Goal: Transaction & Acquisition: Purchase product/service

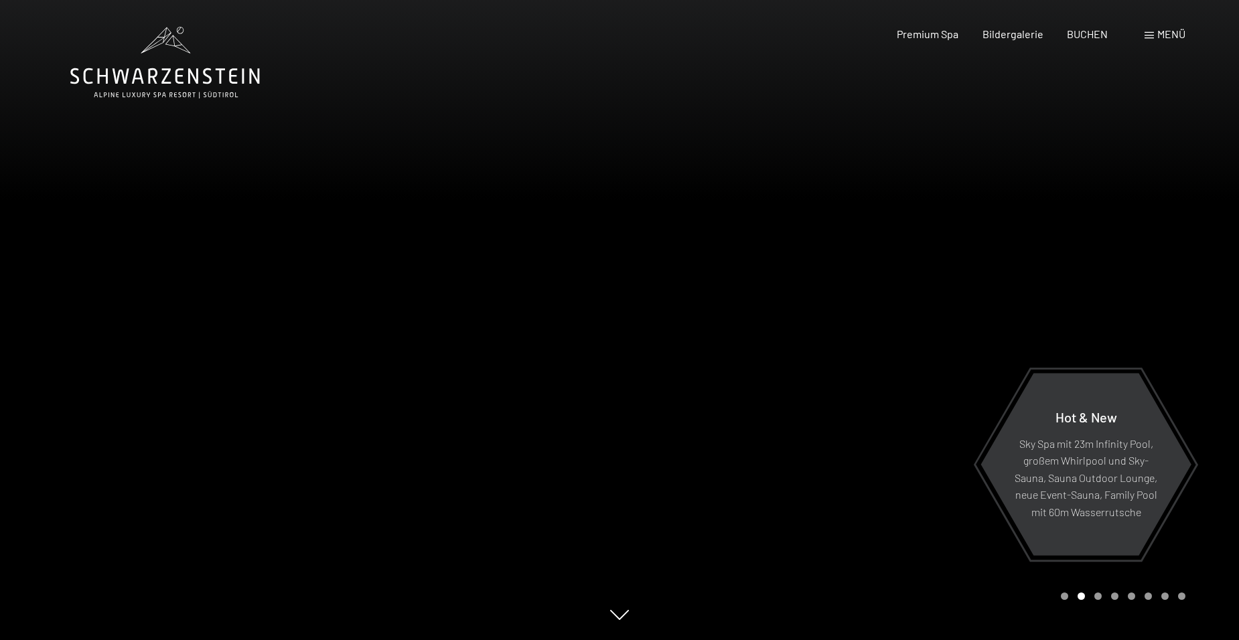
click at [1160, 33] on span "Menü" at bounding box center [1171, 33] width 28 height 13
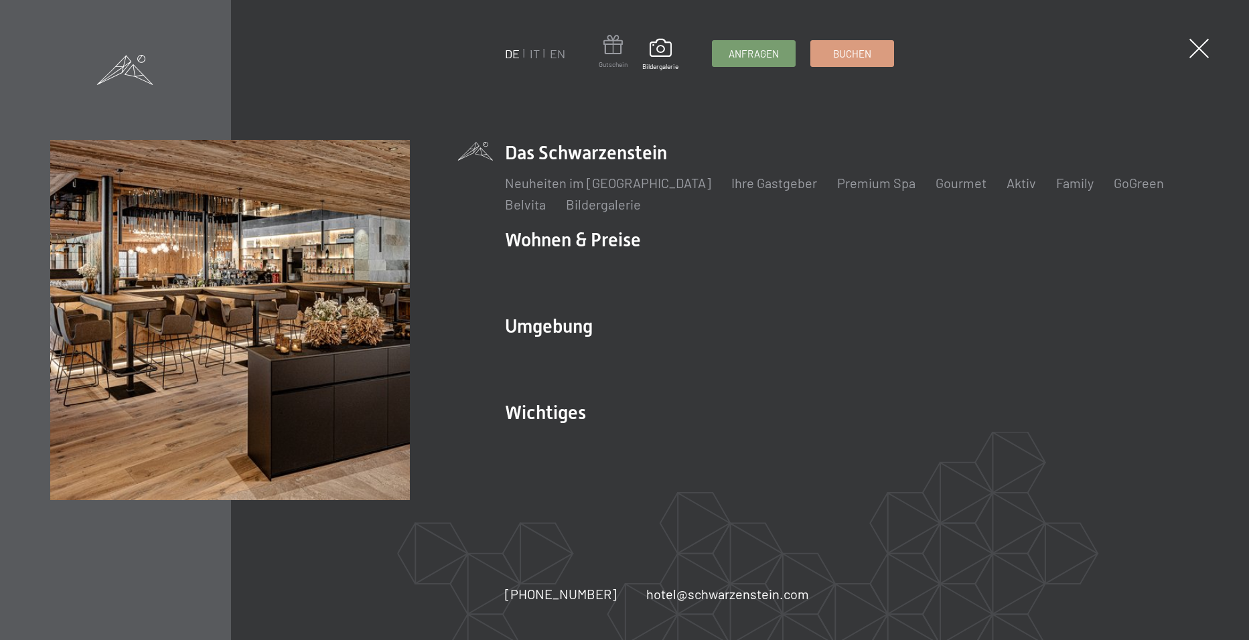
click at [609, 60] on span "Gutschein" at bounding box center [613, 64] width 29 height 9
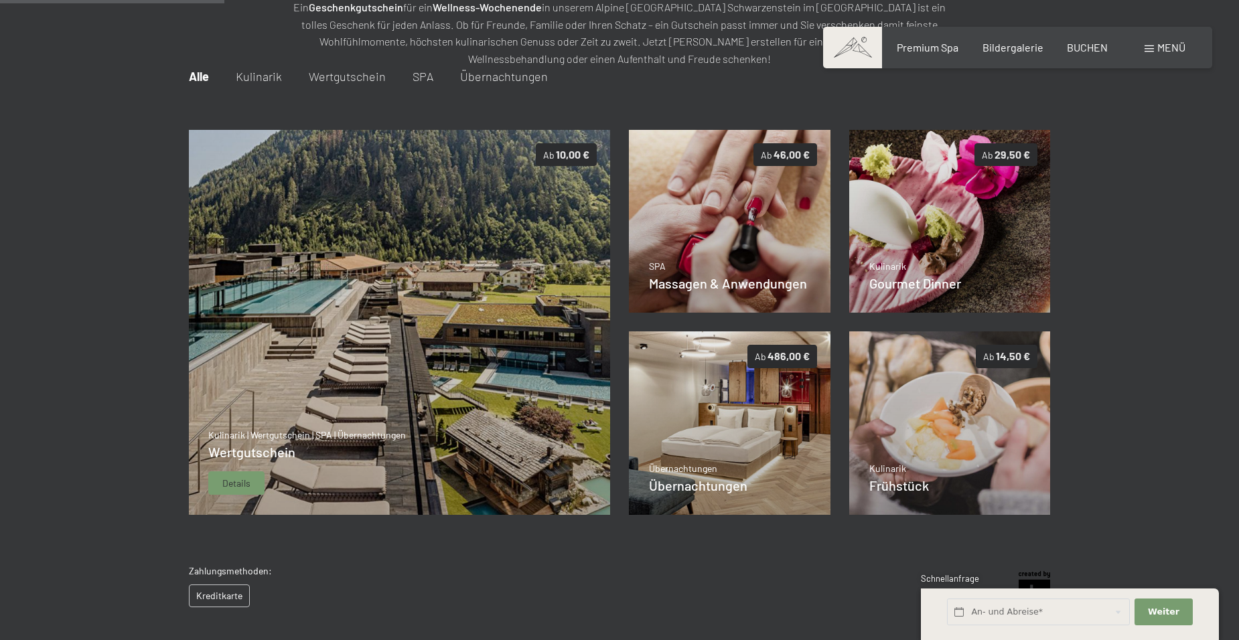
click at [399, 267] on img at bounding box center [399, 323] width 422 height 386
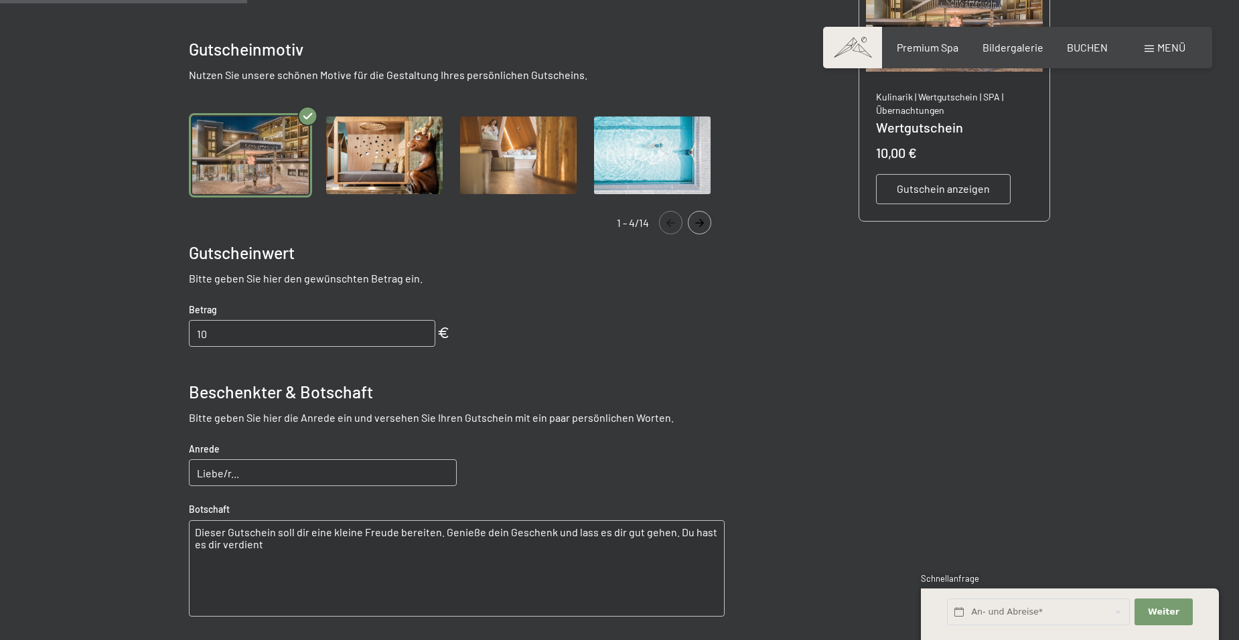
scroll to position [395, 0]
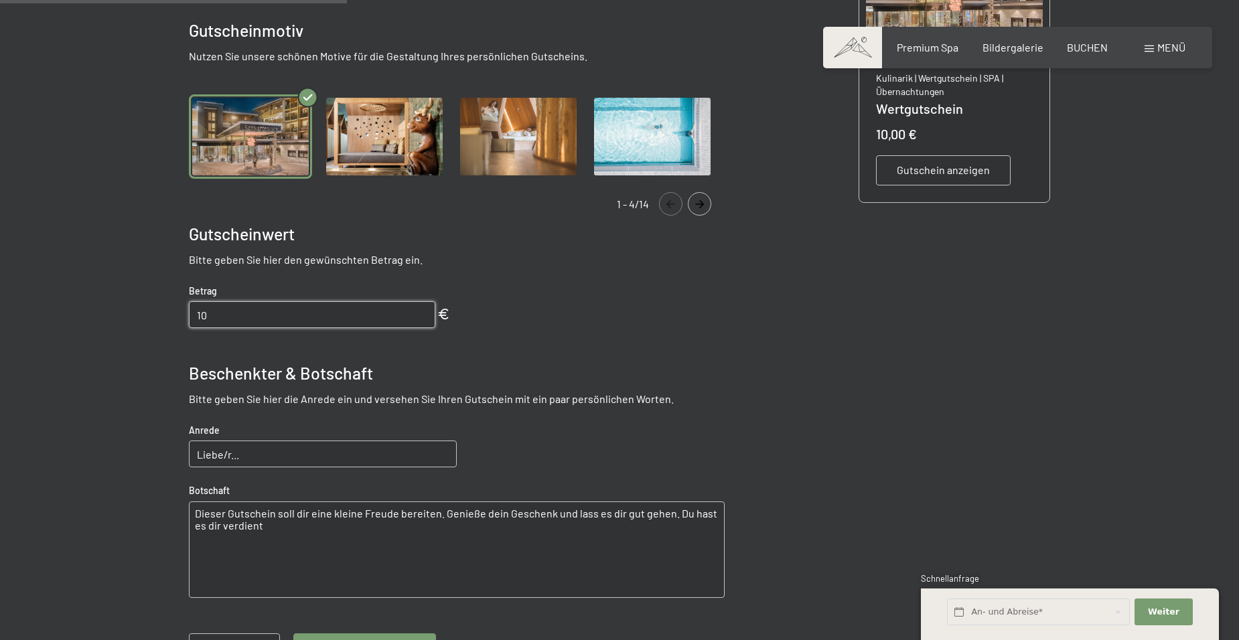
click at [271, 319] on input "10" at bounding box center [312, 314] width 246 height 27
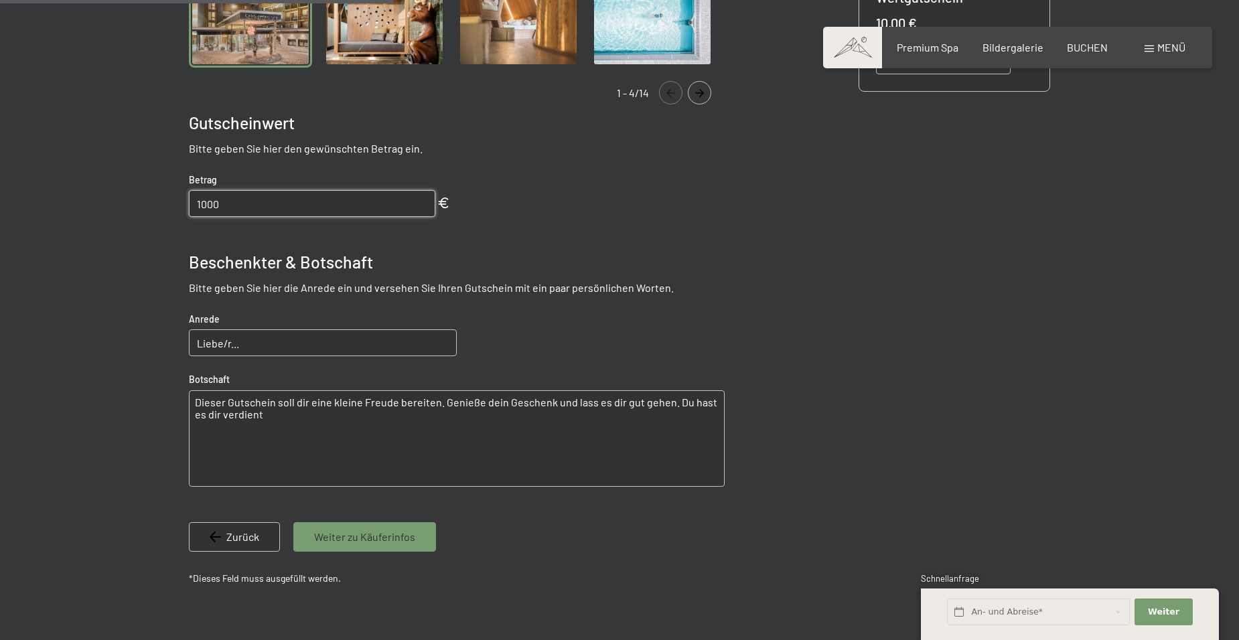
scroll to position [529, 0]
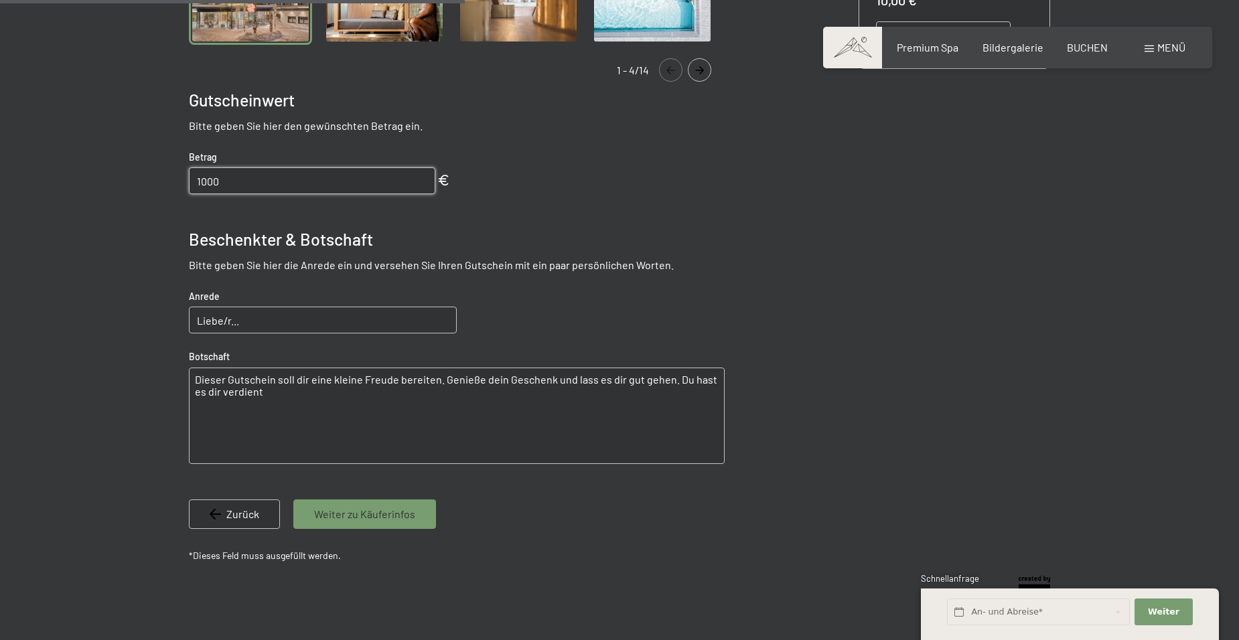
type input "1000"
click at [286, 322] on input "Liebe/r..." at bounding box center [323, 320] width 268 height 27
type input "Liebe Tini,Lieber Nils"
click at [308, 377] on textarea "Dieser Gutschein soll dir eine kleine Freude bereiten. Genieße dein Geschenk un…" at bounding box center [457, 416] width 536 height 96
click at [488, 380] on textarea "Dieser Gutschein soll deuc eine kleine Freude bereiten. Genieße dein Geschenk u…" at bounding box center [457, 416] width 536 height 96
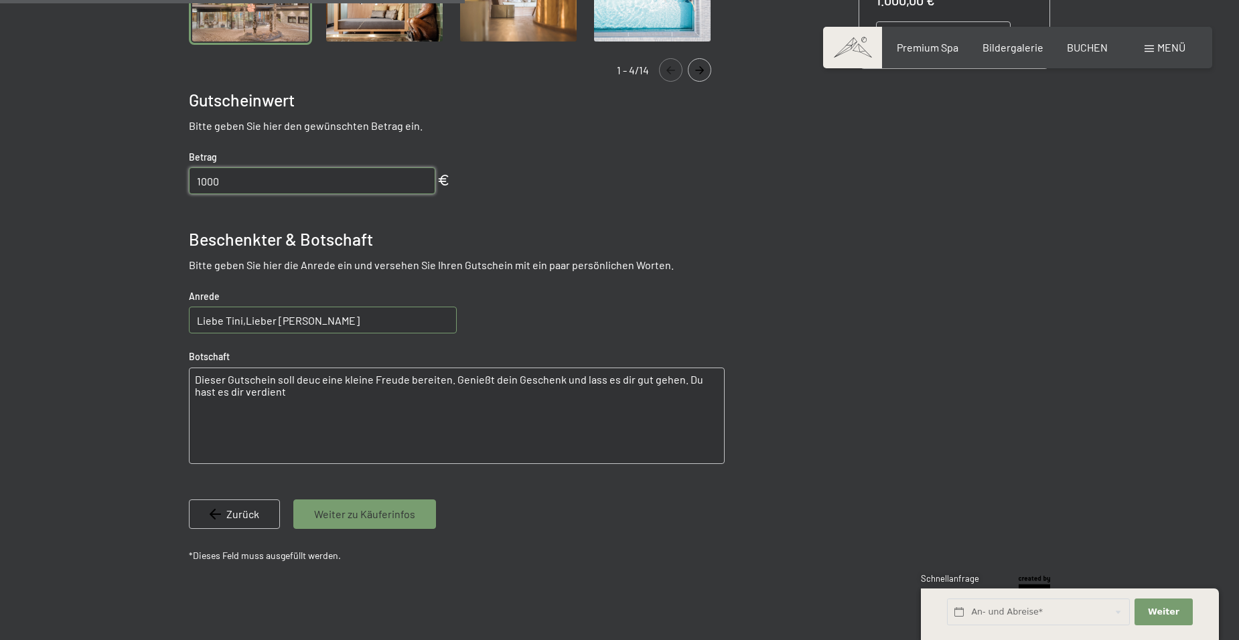
click at [508, 380] on textarea "Dieser Gutschein soll deuc eine kleine Freude bereiten. Genießt dein Geschenk u…" at bounding box center [457, 416] width 536 height 96
click at [596, 382] on textarea "Dieser Gutschein soll deuc eine kleine Freude bereiten. Genießt euer Geschenk u…" at bounding box center [457, 416] width 536 height 96
drag, startPoint x: 627, startPoint y: 382, endPoint x: 628, endPoint y: 395, distance: 12.8
click at [627, 382] on textarea "Dieser Gutschein soll deuc eine kleine Freude bereiten. Genießt euer Geschenk u…" at bounding box center [457, 416] width 536 height 96
click at [702, 379] on textarea "Dieser Gutschein soll deuc eine kleine Freude bereiten. Genießt euer Geschenk u…" at bounding box center [457, 416] width 536 height 96
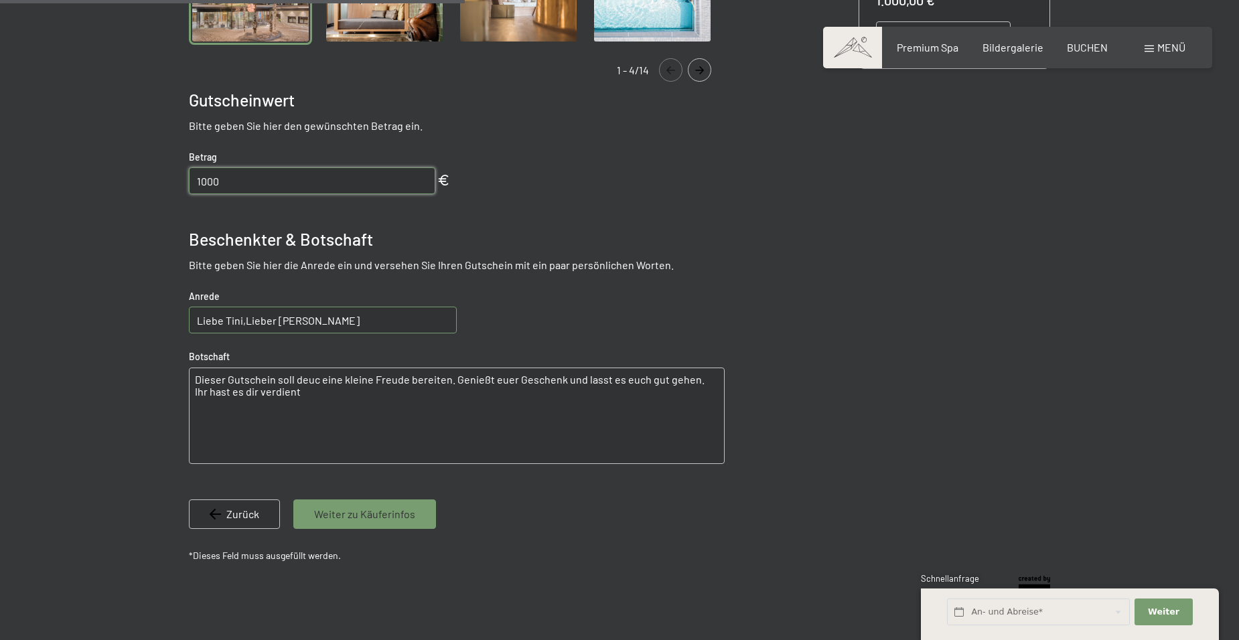
click at [214, 391] on textarea "Dieser Gutschein soll deuc eine kleine Freude bereiten. Genießt euer Geschenk u…" at bounding box center [457, 416] width 536 height 96
click at [246, 389] on textarea "Dieser Gutschein soll deuc eine kleine Freude bereiten. Genießt euer Geschenk u…" at bounding box center [457, 416] width 536 height 96
click at [244, 395] on textarea "Dieser Gutschein soll deuc eine kleine Freude bereiten. Genießt euer Geschenk u…" at bounding box center [457, 416] width 536 height 96
click at [298, 394] on textarea "Dieser Gutschein soll deuc eine kleine Freude bereiten. Genießt euer Geschenk u…" at bounding box center [457, 416] width 536 height 96
drag, startPoint x: 317, startPoint y: 378, endPoint x: 316, endPoint y: 386, distance: 7.4
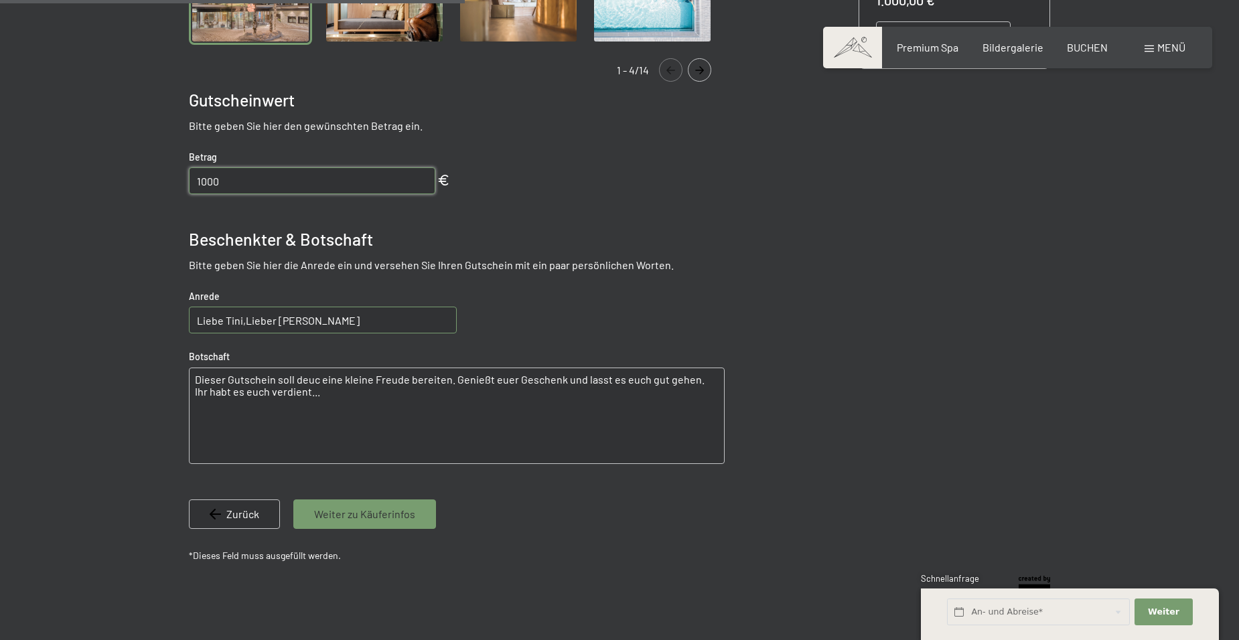
click at [317, 380] on textarea "Dieser Gutschein soll deuc eine kleine Freude bereiten. Genießt euer Geschenk u…" at bounding box center [457, 416] width 536 height 96
type textarea "Dieser Gutschein soll euch eine kleine Freude bereiten. Genießt euer Geschenk u…"
click at [367, 514] on span "Weiter zu Käuferinfos" at bounding box center [364, 514] width 101 height 15
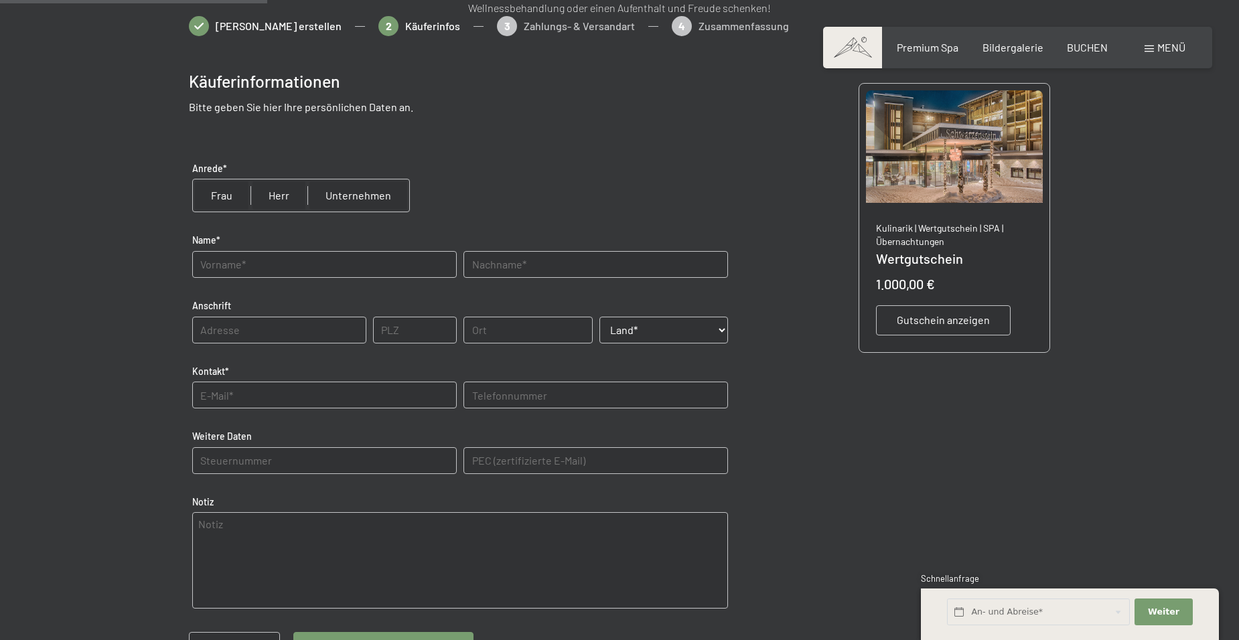
scroll to position [194, 0]
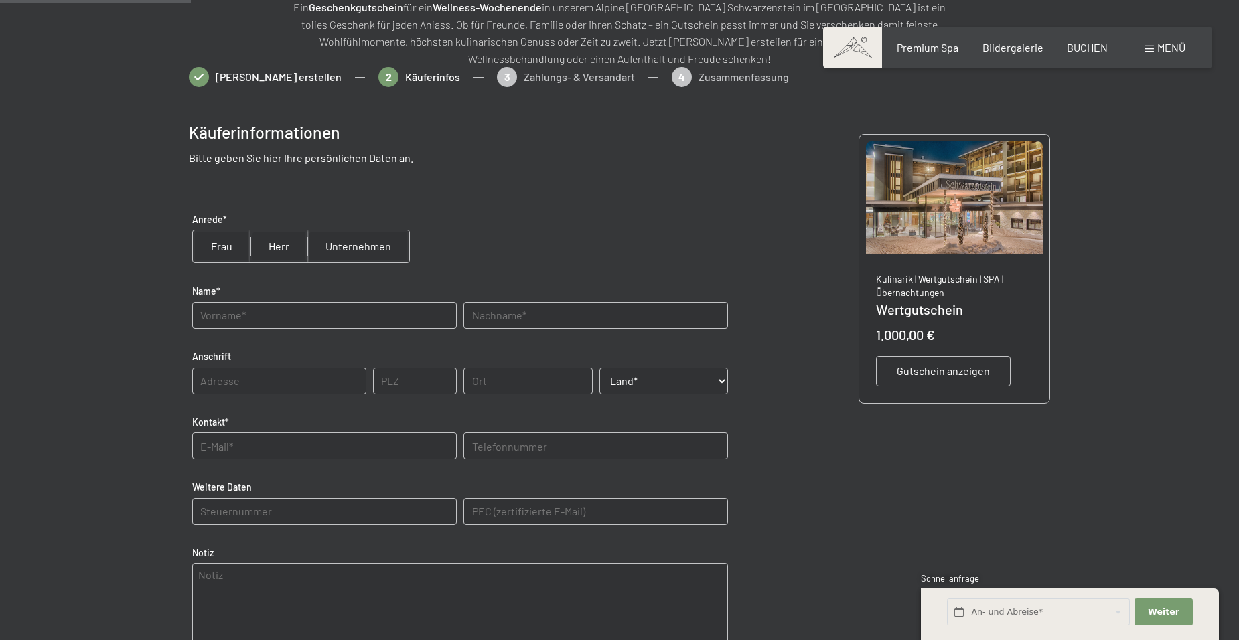
click at [272, 252] on input "radio" at bounding box center [278, 246] width 57 height 32
radio input "true"
click at [290, 307] on input "text" at bounding box center [324, 315] width 264 height 27
type input "Ulrich"
type input "Iser"
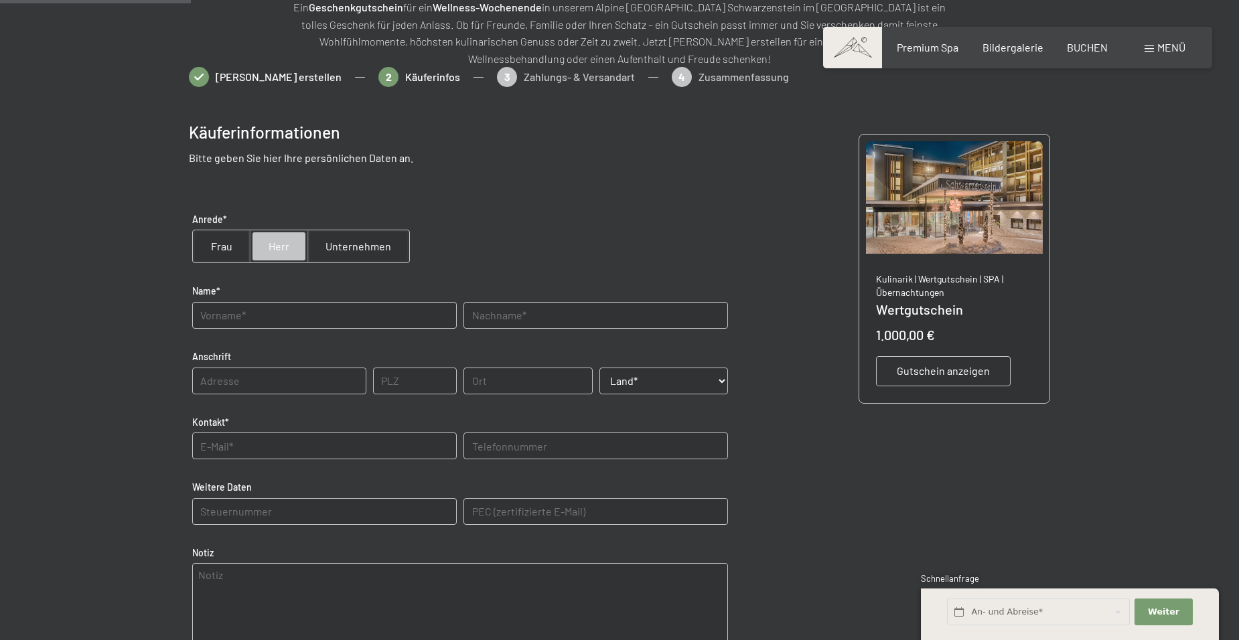
type input "39359"
type input "Calvörde"
select select "DEU"
type input "0491787294291"
type E-Mail\) "ulrich-iser@gmx.de"
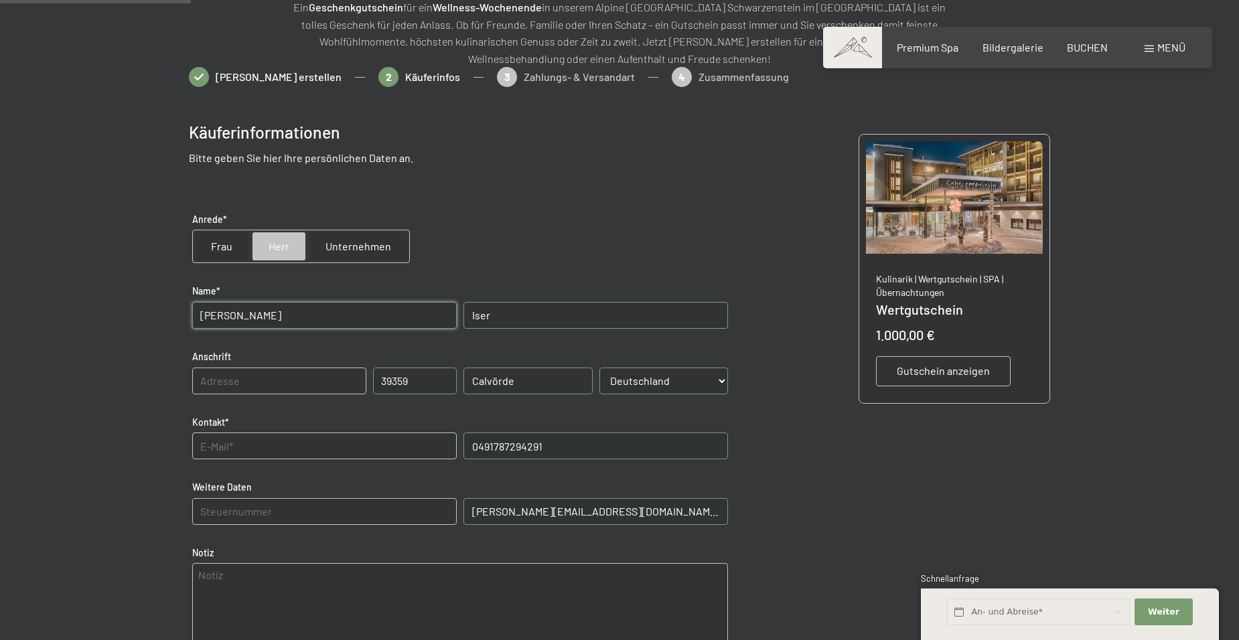
click at [339, 311] on input "Ulrich" at bounding box center [324, 315] width 264 height 27
drag, startPoint x: 558, startPoint y: 388, endPoint x: 430, endPoint y: 385, distance: 127.9
click at [430, 385] on div "Anschrift PLZ 39359 Ort Calvörde Land* Land* Österreich Frankreich Deutschland …" at bounding box center [460, 380] width 542 height 72
type input "Sachu"
drag, startPoint x: 422, startPoint y: 384, endPoint x: 333, endPoint y: 390, distance: 89.3
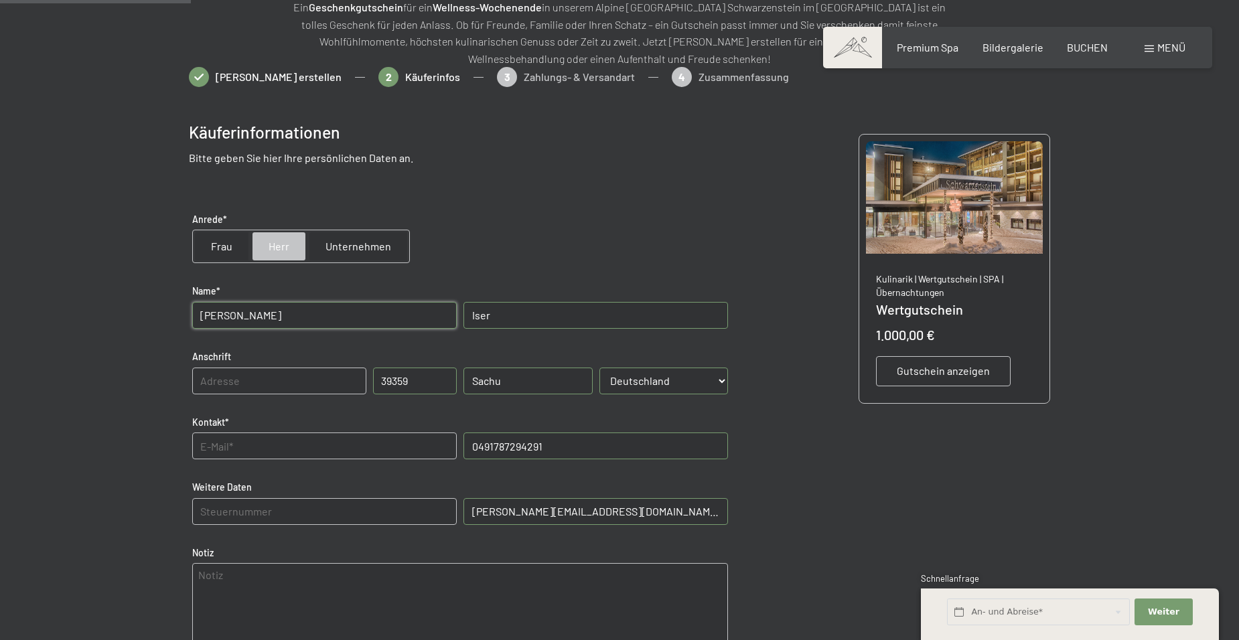
click at [333, 390] on div "Anschrift PLZ 39359 Ort Sachu Land* Land* Österreich Frankreich Deutschland Ita…" at bounding box center [460, 380] width 542 height 72
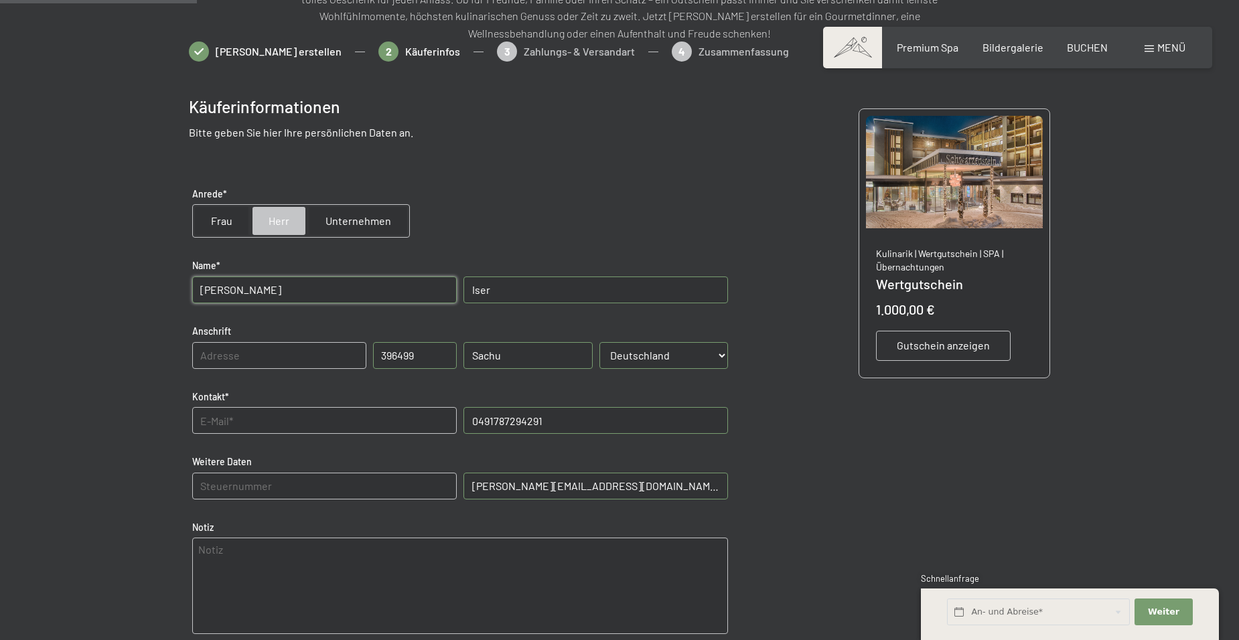
scroll to position [328, 0]
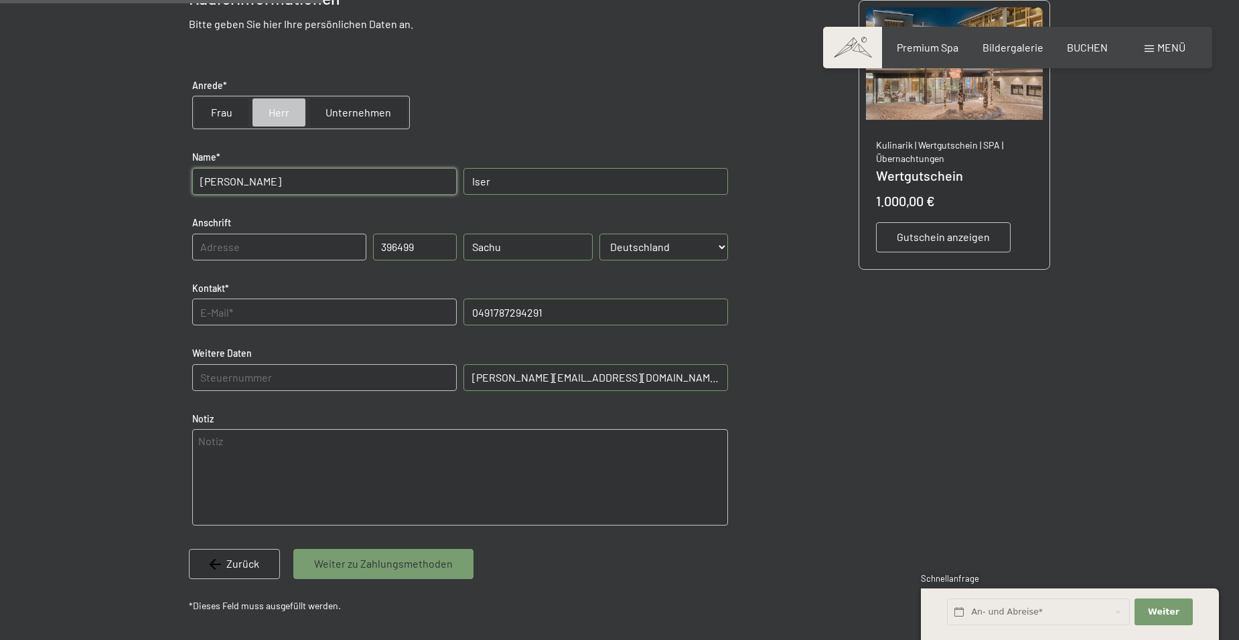
type input "396499"
click at [354, 319] on input "text" at bounding box center [324, 312] width 264 height 27
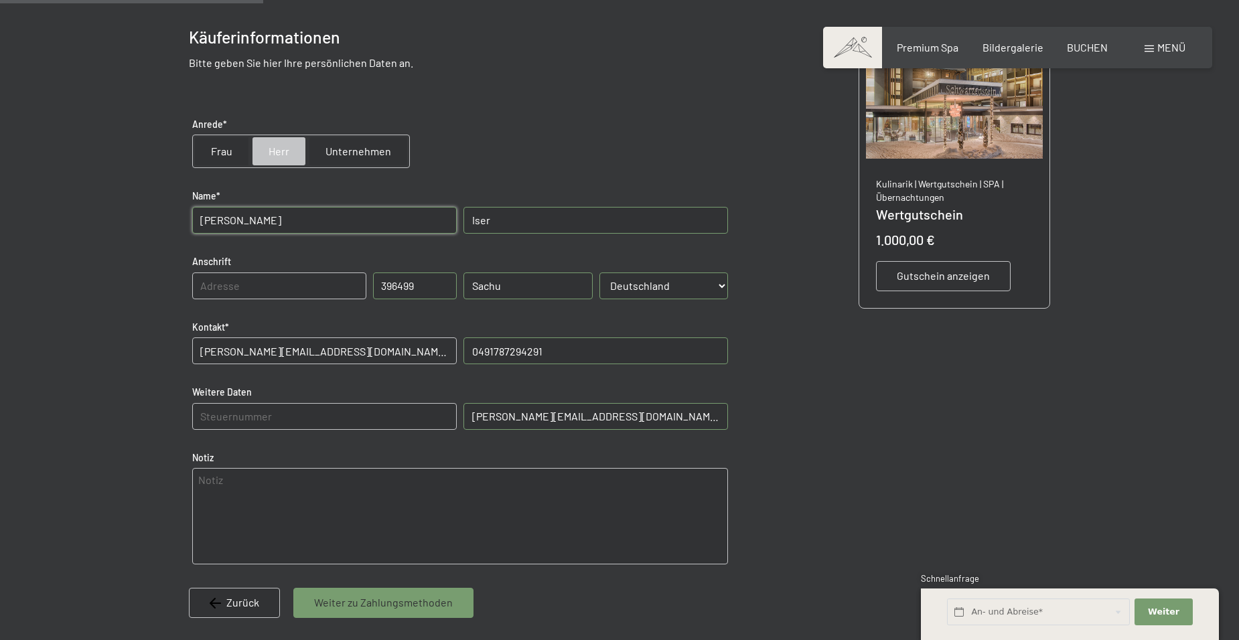
scroll to position [261, 0]
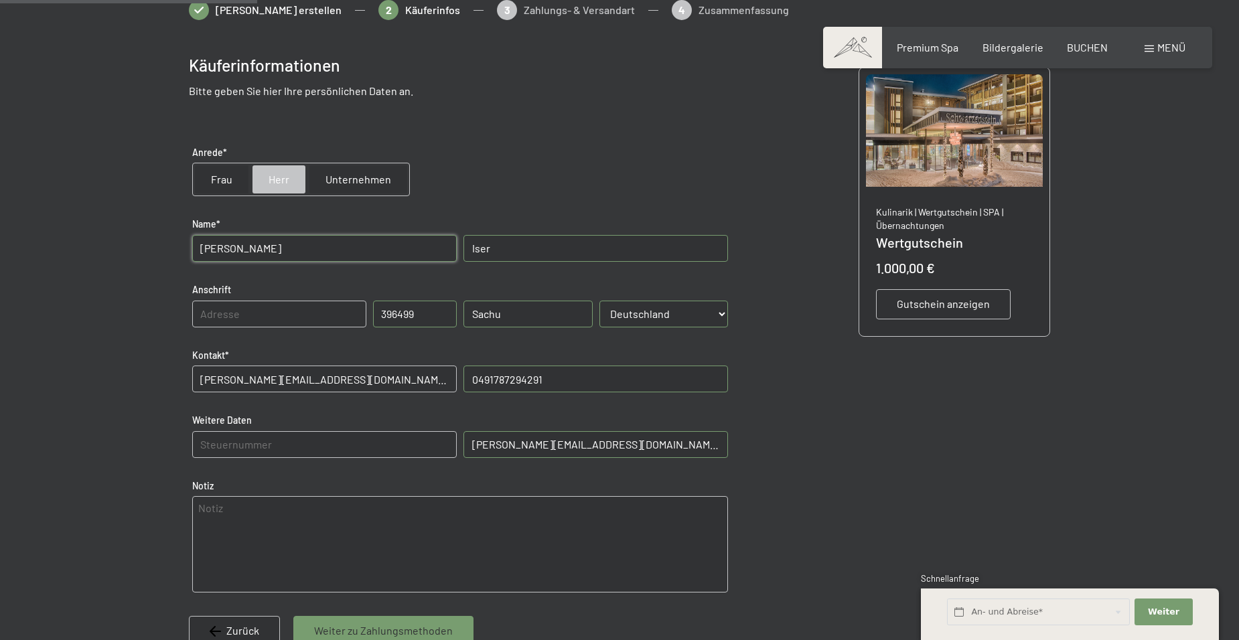
type input "ulrich-iser@gmx.de"
click at [969, 299] on span "Gutschein anzeigen" at bounding box center [943, 304] width 93 height 15
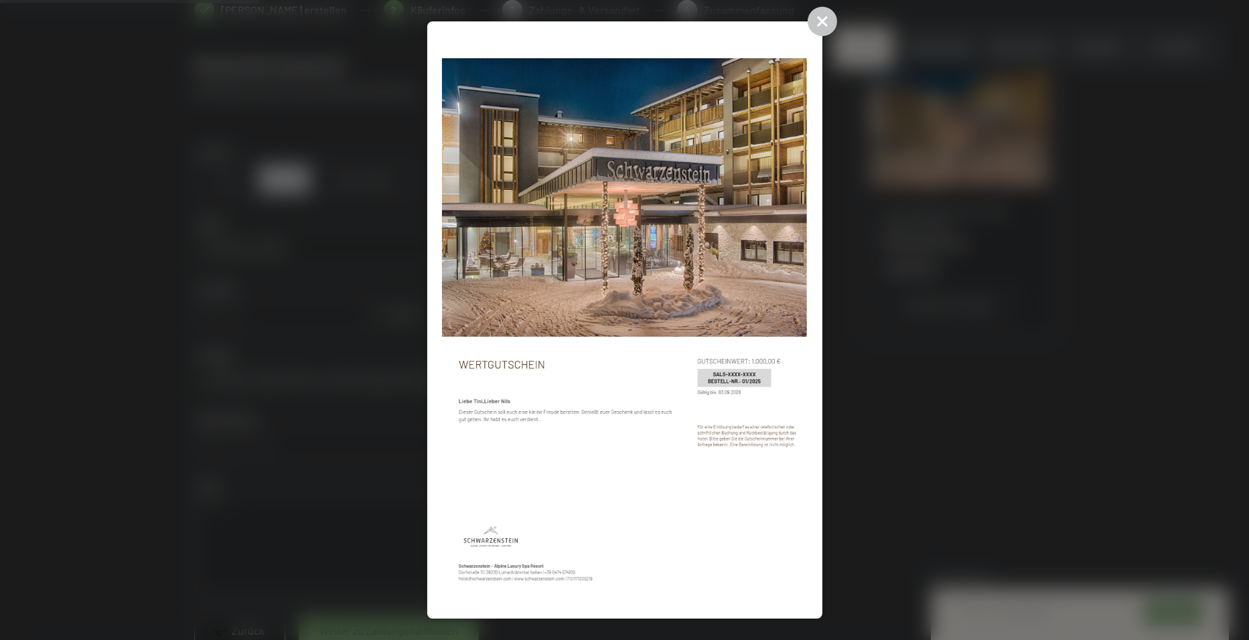
click at [680, 379] on img at bounding box center [624, 320] width 365 height 567
click at [816, 19] on icon at bounding box center [822, 21] width 29 height 29
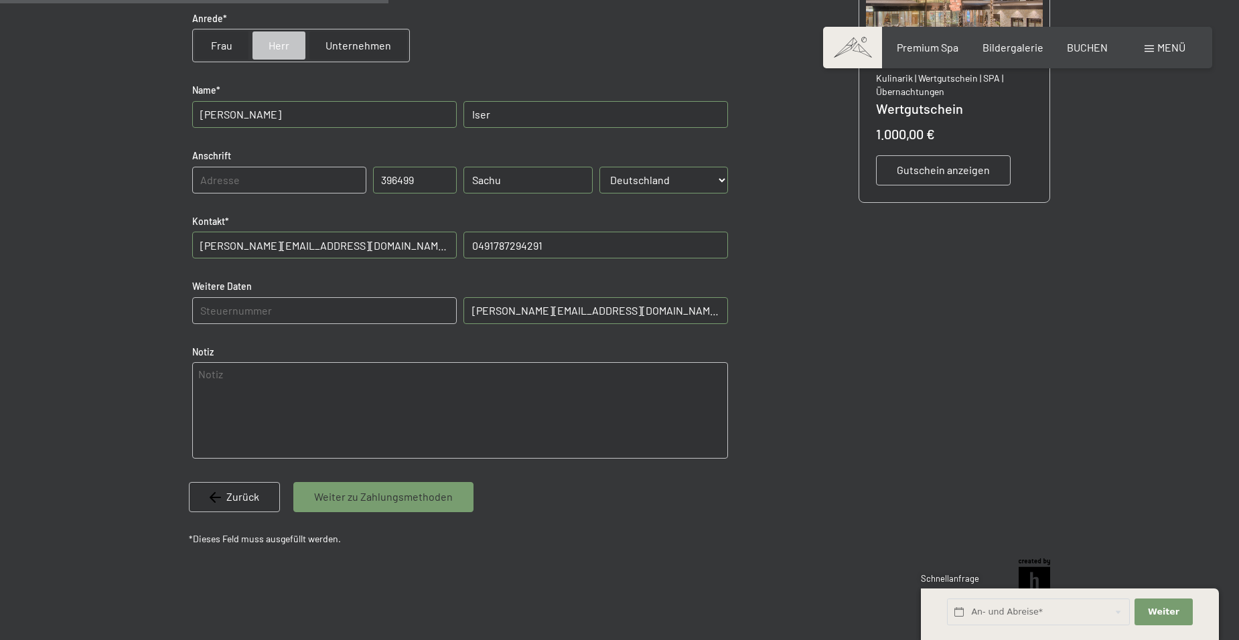
click at [423, 491] on span "Weiter zu Zahlungsmethoden" at bounding box center [383, 496] width 139 height 15
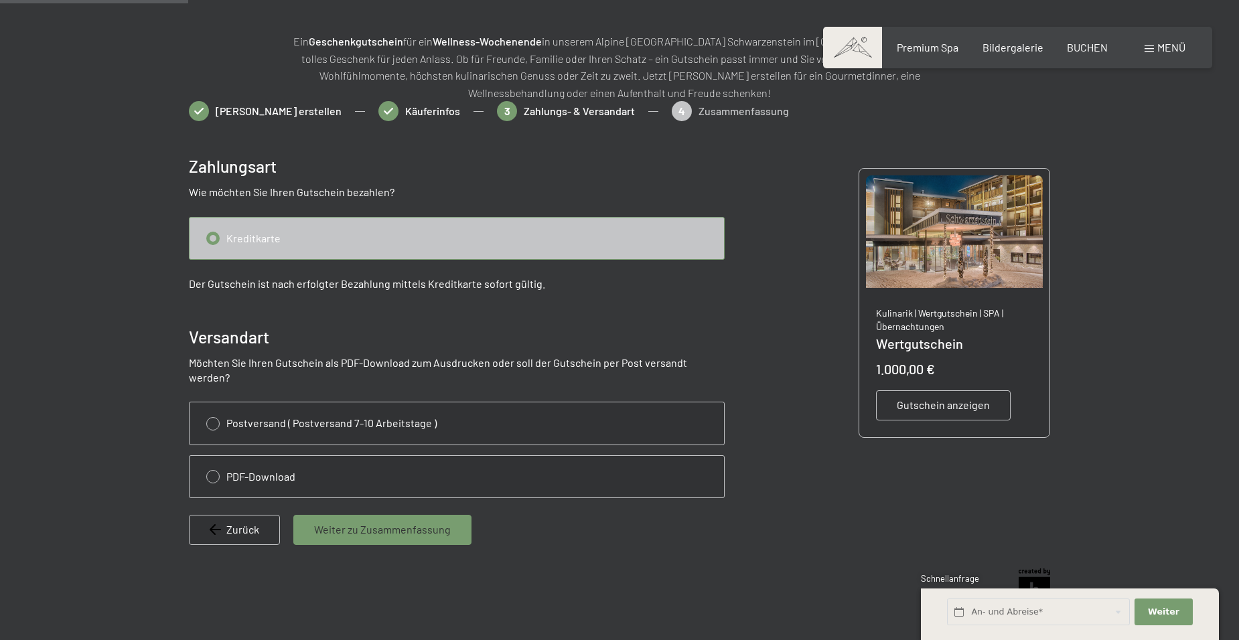
scroll to position [194, 0]
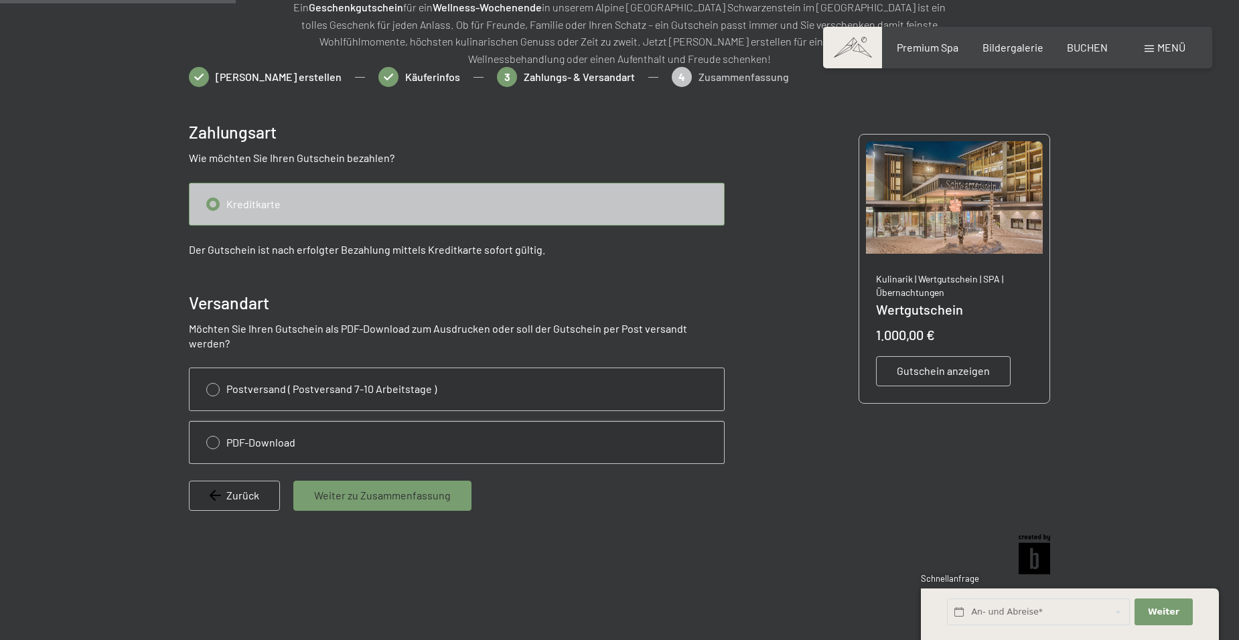
click at [208, 427] on input "radio" at bounding box center [456, 443] width 534 height 42
radio input "true"
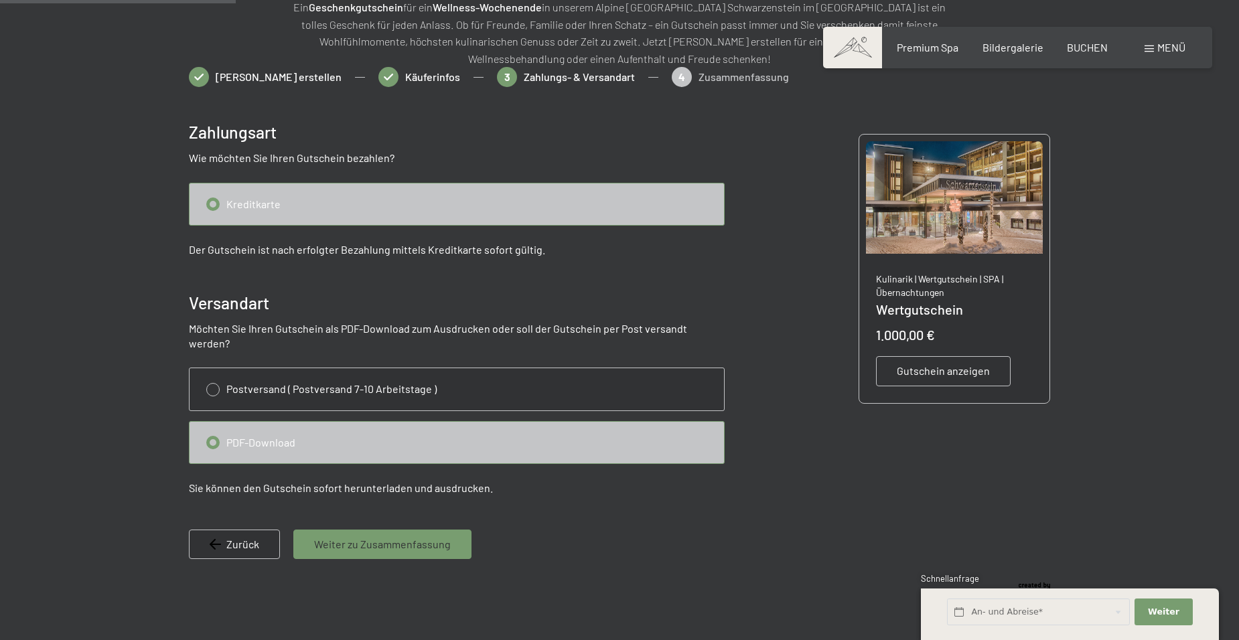
click at [394, 537] on span "Weiter zu Zusammenfassung" at bounding box center [382, 544] width 137 height 15
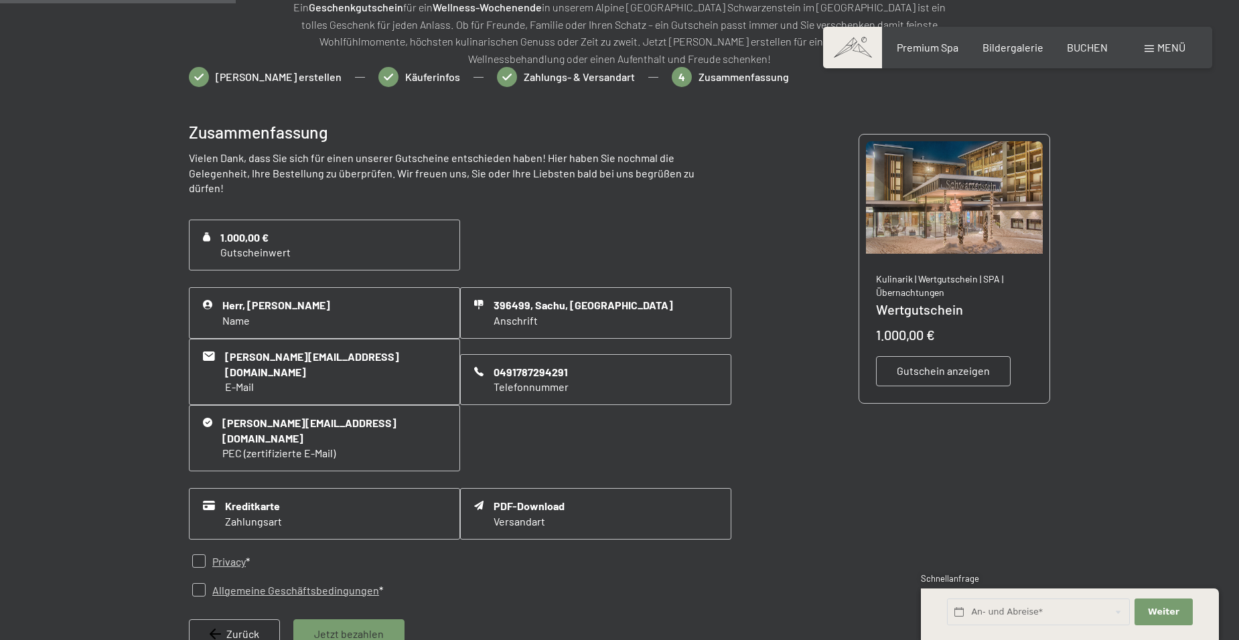
click at [352, 627] on span "Jetzt bezahlen" at bounding box center [349, 634] width 70 height 15
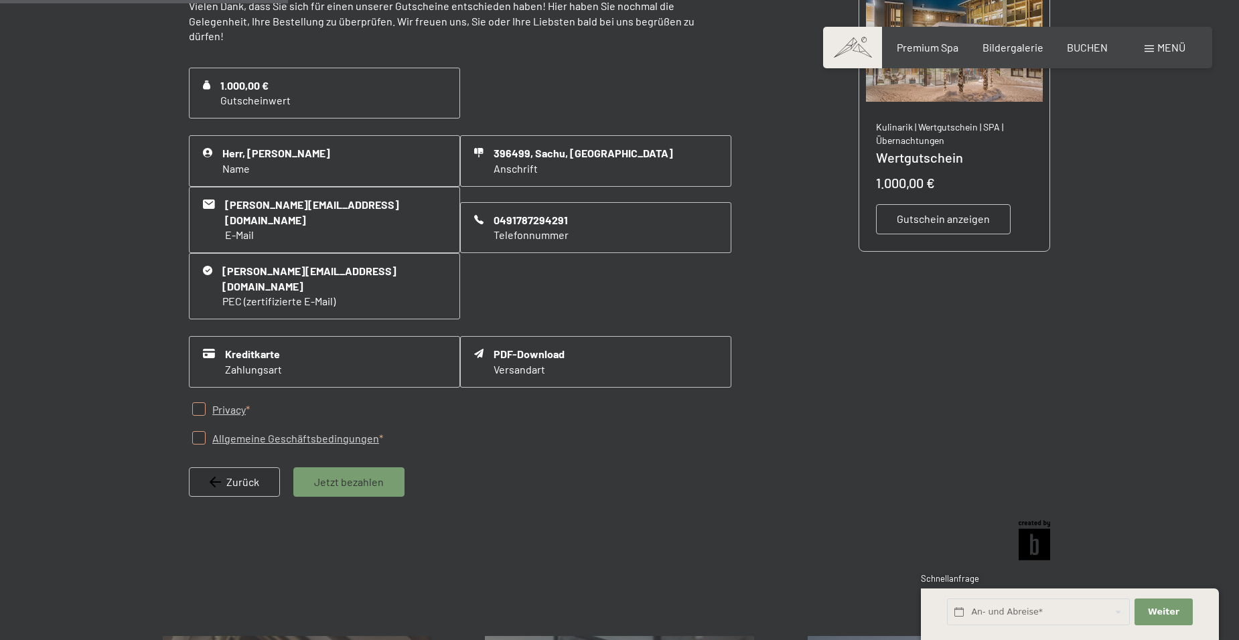
scroll to position [391, 0]
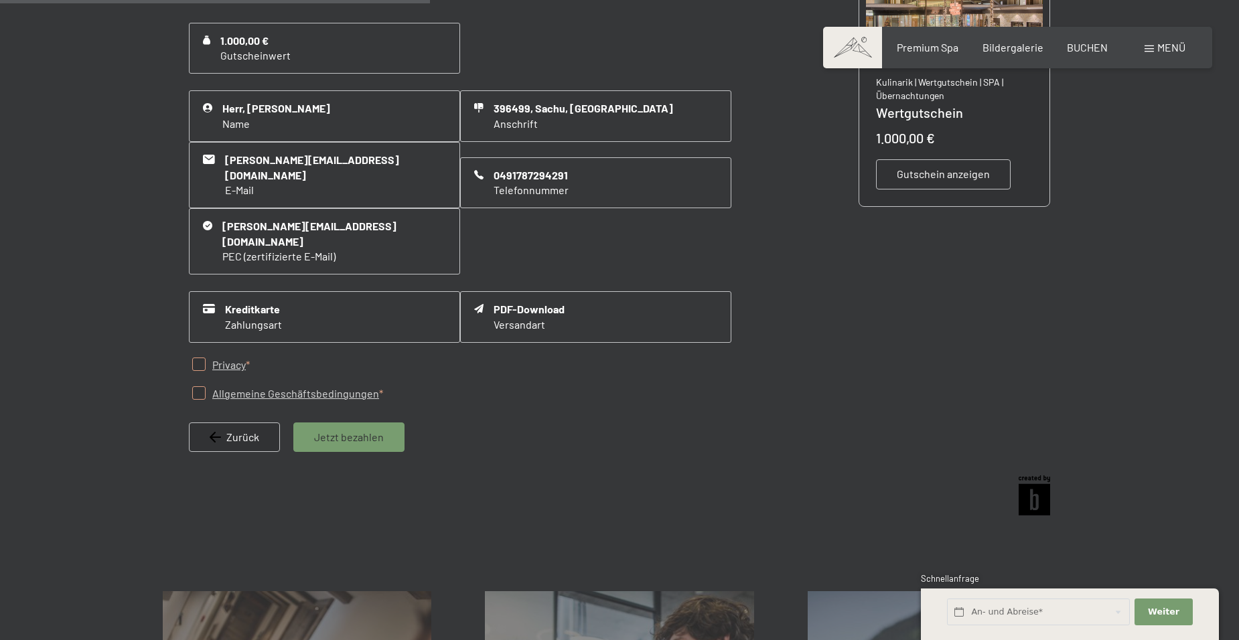
click at [202, 358] on input "checkbox" at bounding box center [198, 364] width 13 height 13
checkbox input "true"
click at [196, 386] on input "checkbox" at bounding box center [198, 392] width 13 height 13
checkbox input "true"
click at [376, 430] on span "Jetzt bezahlen" at bounding box center [349, 437] width 70 height 15
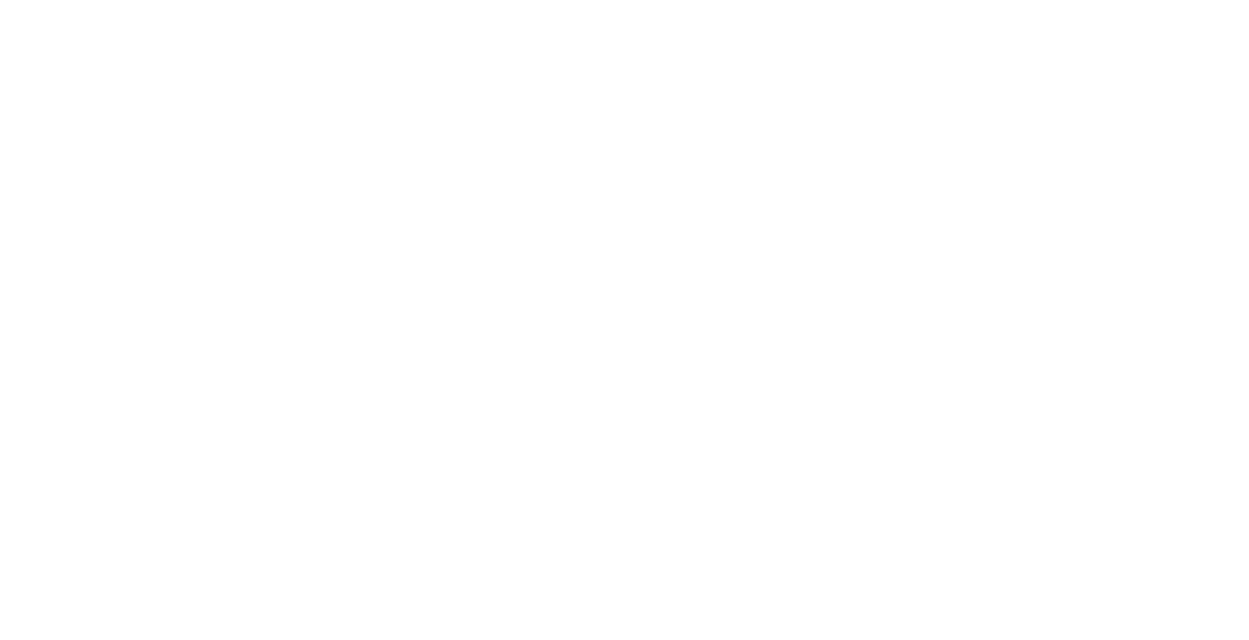
scroll to position [0, 0]
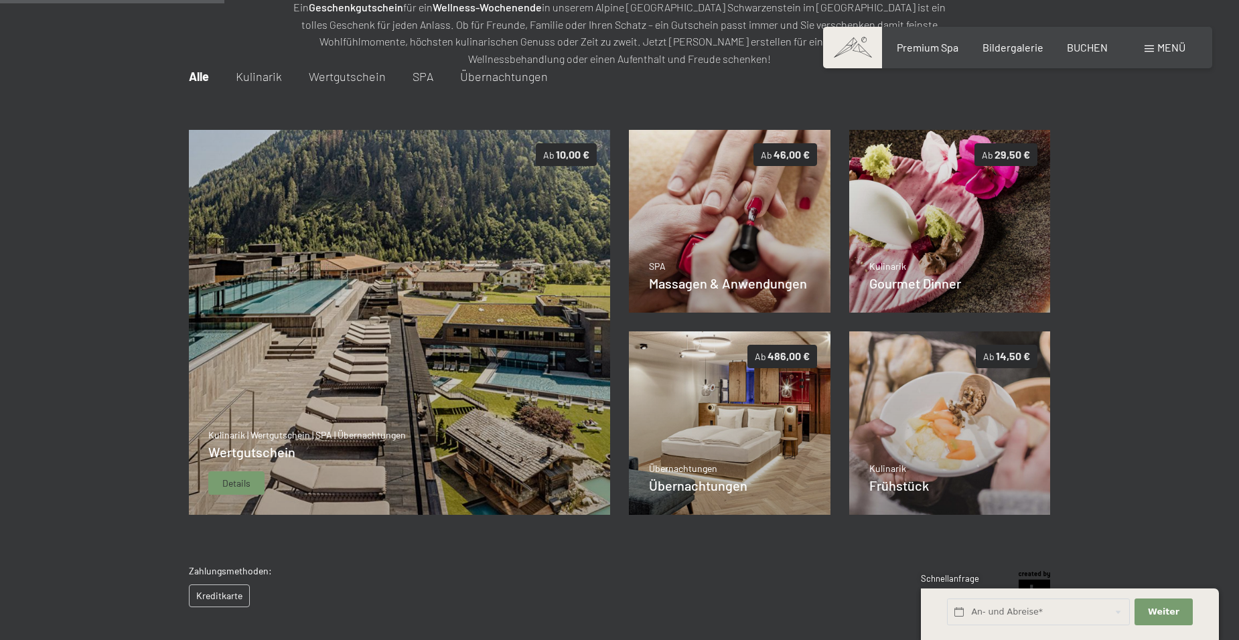
click at [400, 359] on img at bounding box center [399, 323] width 422 height 386
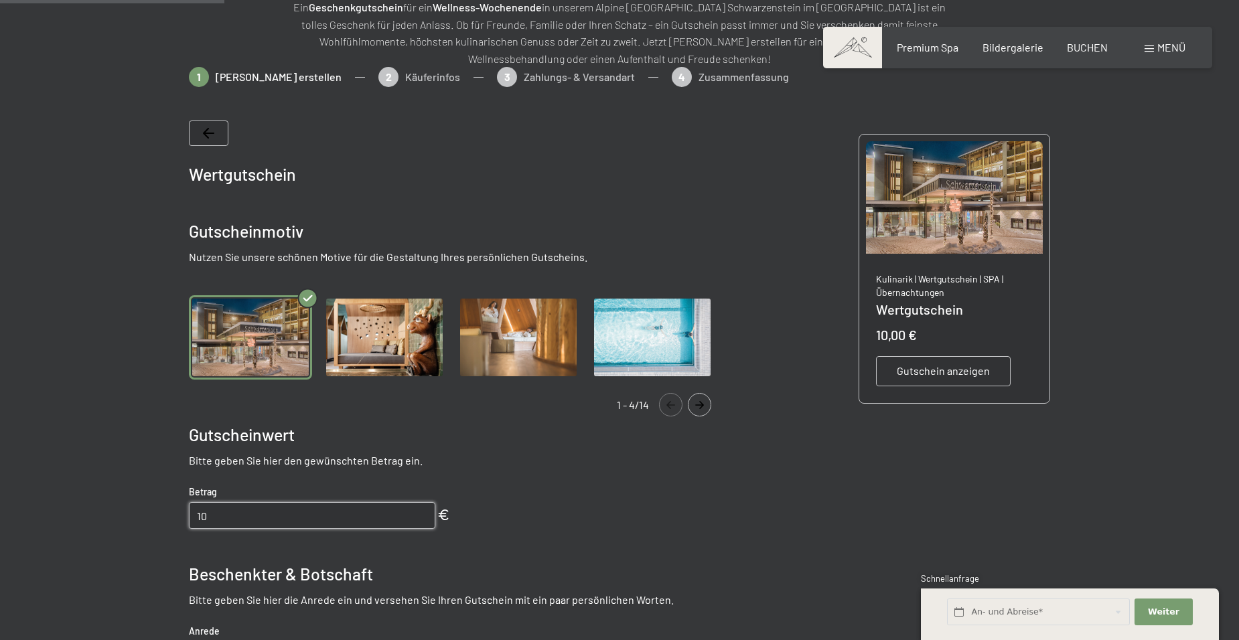
click at [259, 519] on input "10" at bounding box center [312, 515] width 246 height 27
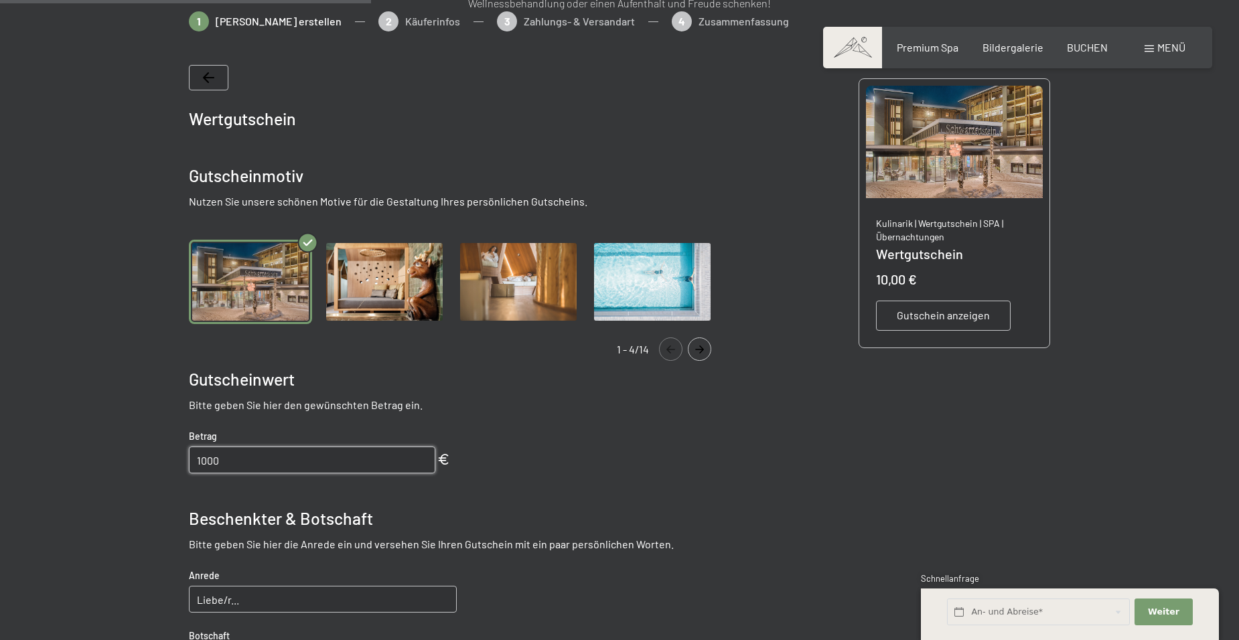
scroll to position [462, 0]
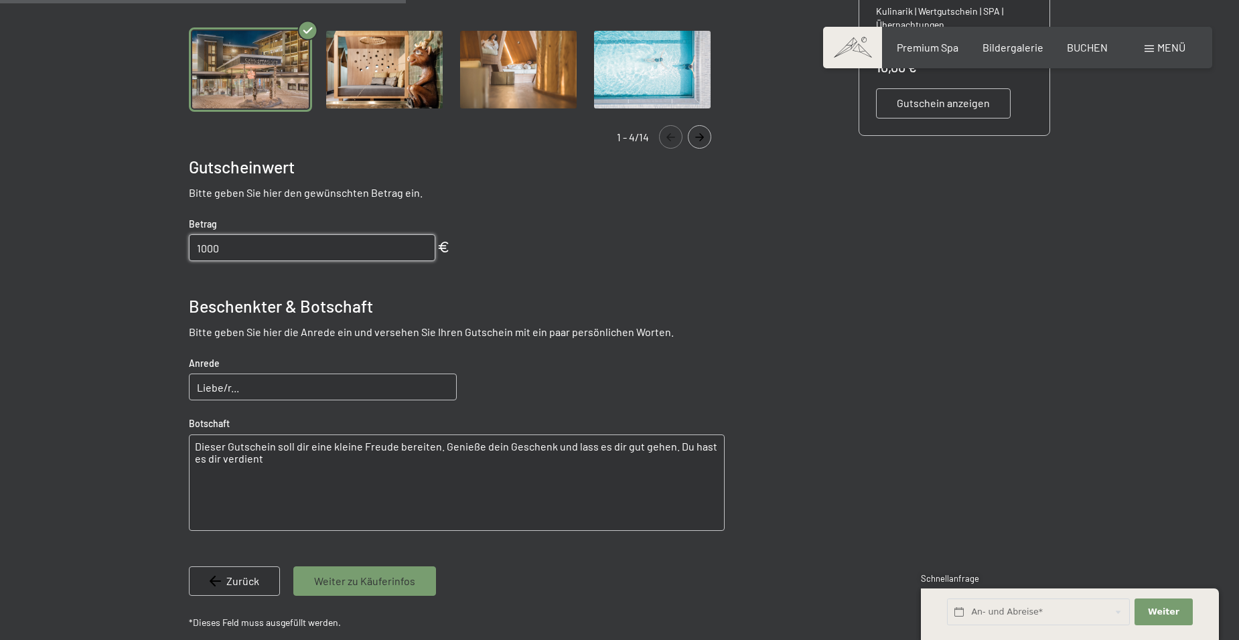
type input "1000"
click at [262, 384] on input "Liebe/r..." at bounding box center [323, 387] width 268 height 27
type input "Liebe Tini,Lieber Nils"
click at [306, 446] on textarea "Dieser Gutschein soll dir eine kleine Freude bereiten. Genieße dein Geschenk un…" at bounding box center [457, 483] width 536 height 96
click at [487, 447] on textarea "Dieser Gutschein soll euch eine kleine Freude bereiten. Genieße dein Geschenk u…" at bounding box center [457, 483] width 536 height 96
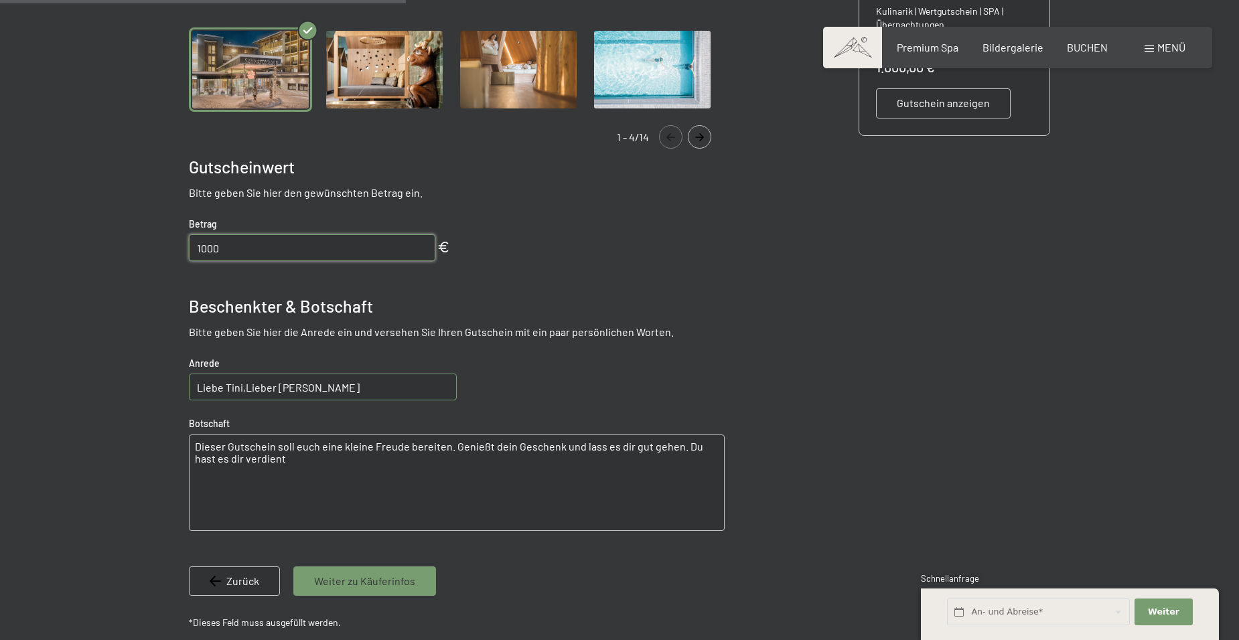
click at [508, 448] on textarea "Dieser Gutschein soll euch eine kleine Freude bereiten. Genießt dein Geschenk u…" at bounding box center [457, 483] width 536 height 96
click at [597, 445] on textarea "Dieser Gutschein soll euch eine kleine Freude bereiten. Genießt euer Geschenk u…" at bounding box center [457, 483] width 536 height 96
drag, startPoint x: 626, startPoint y: 449, endPoint x: 619, endPoint y: 447, distance: 6.8
click at [619, 447] on textarea "Dieser Gutschein soll euch eine kleine Freude bereiten. Genießt euer Geschenk u…" at bounding box center [457, 483] width 536 height 96
click at [704, 445] on textarea "Dieser Gutschein soll euch eine kleine Freude bereiten. Genießt euer Geschenk u…" at bounding box center [457, 483] width 536 height 96
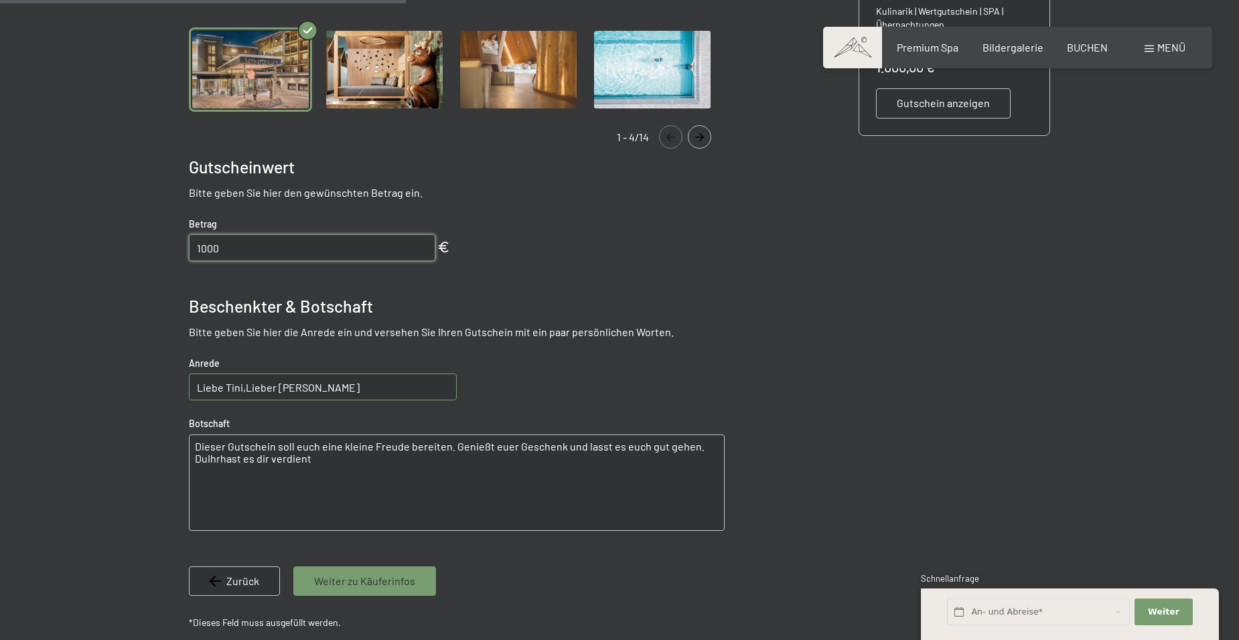
drag, startPoint x: 236, startPoint y: 460, endPoint x: 190, endPoint y: 462, distance: 46.2
click at [190, 462] on textarea "Dieser Gutschein soll euch eine kleine Freude bereiten. Genießt euer Geschenk u…" at bounding box center [457, 483] width 536 height 96
click at [220, 460] on textarea "Dieser Gutschein soll euch eine kleine Freude bereiten. Genießt euer Geschenk u…" at bounding box center [457, 483] width 536 height 96
click at [242, 455] on textarea "Dieser Gutschein soll euch eine kleine Freude bereiten. Genießt euer Geschenk u…" at bounding box center [457, 483] width 536 height 96
type textarea "Dieser Gutschein soll euch eine kleine Freude bereiten. Genießt euer Geschenk u…"
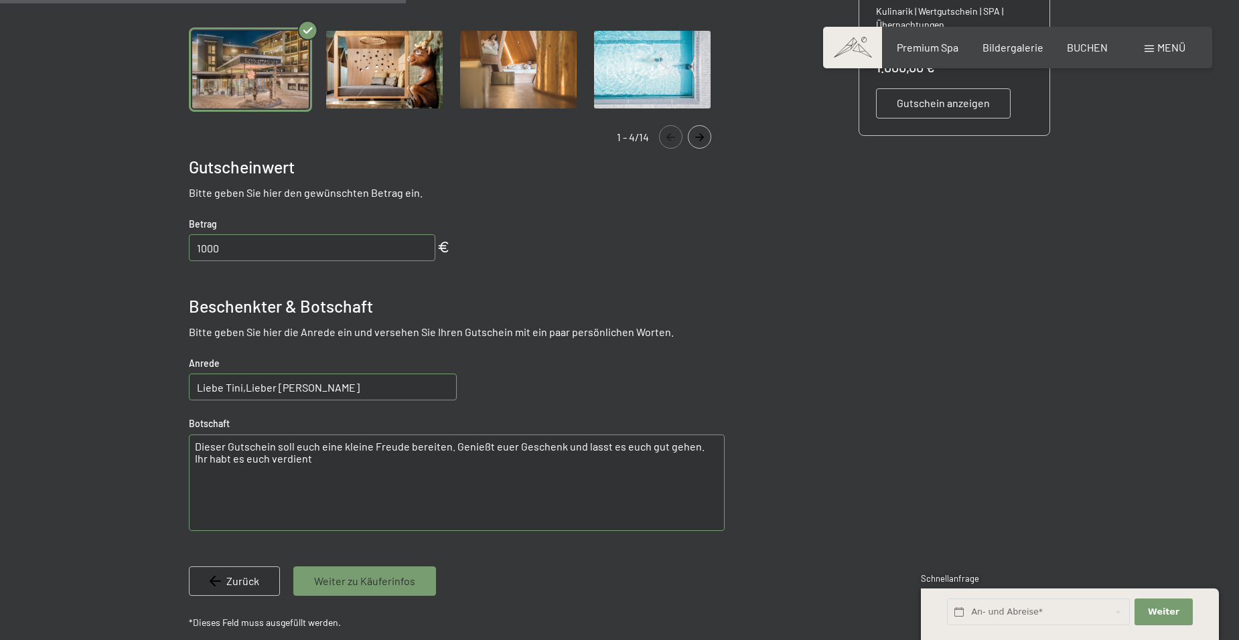
click at [361, 581] on span "Weiter zu Käuferinfos" at bounding box center [364, 581] width 101 height 15
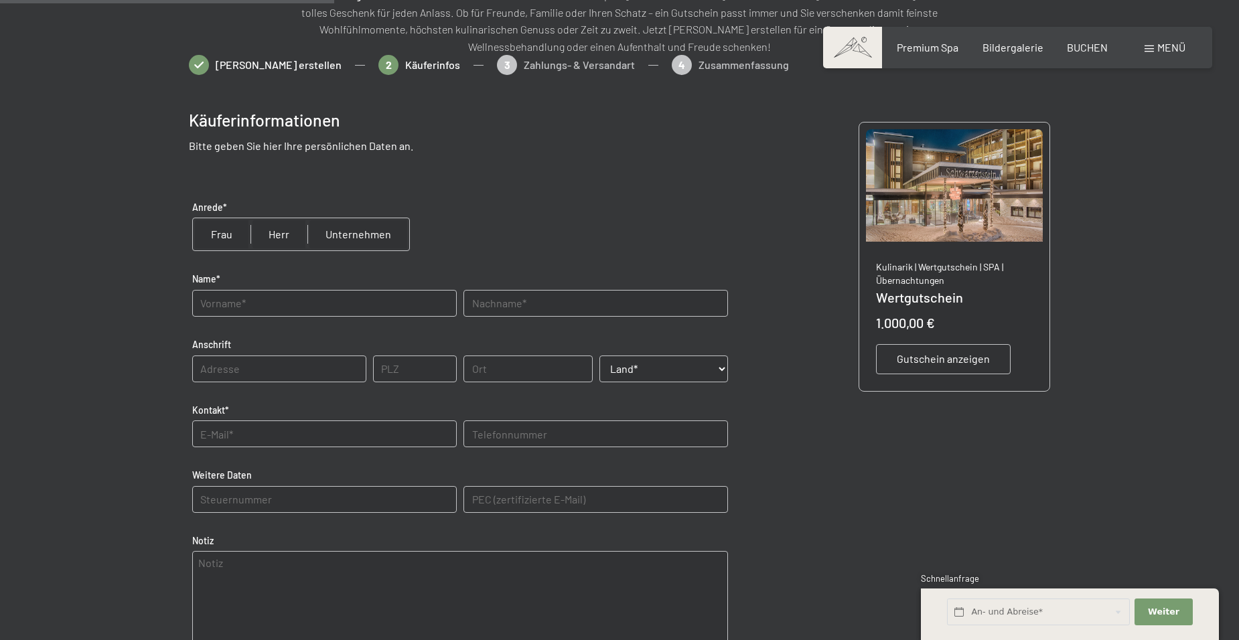
scroll to position [194, 0]
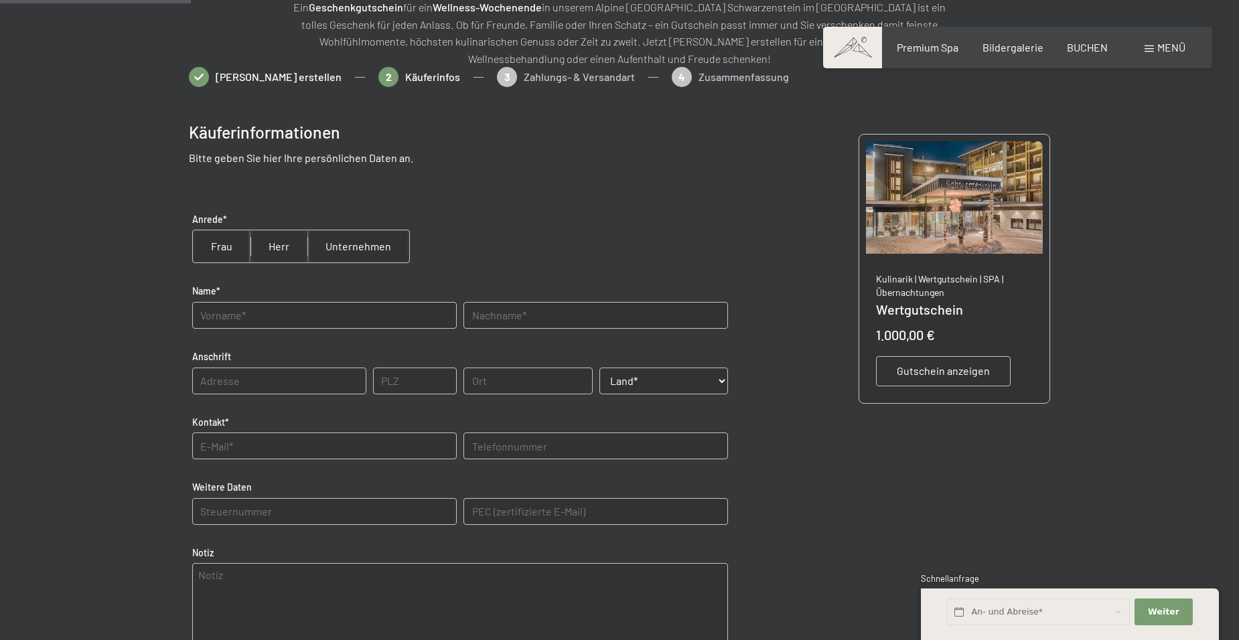
click at [278, 250] on input "radio" at bounding box center [278, 246] width 57 height 32
radio input "true"
click at [392, 323] on input "text" at bounding box center [324, 315] width 264 height 27
type input "Ulrich"
type input "Iser"
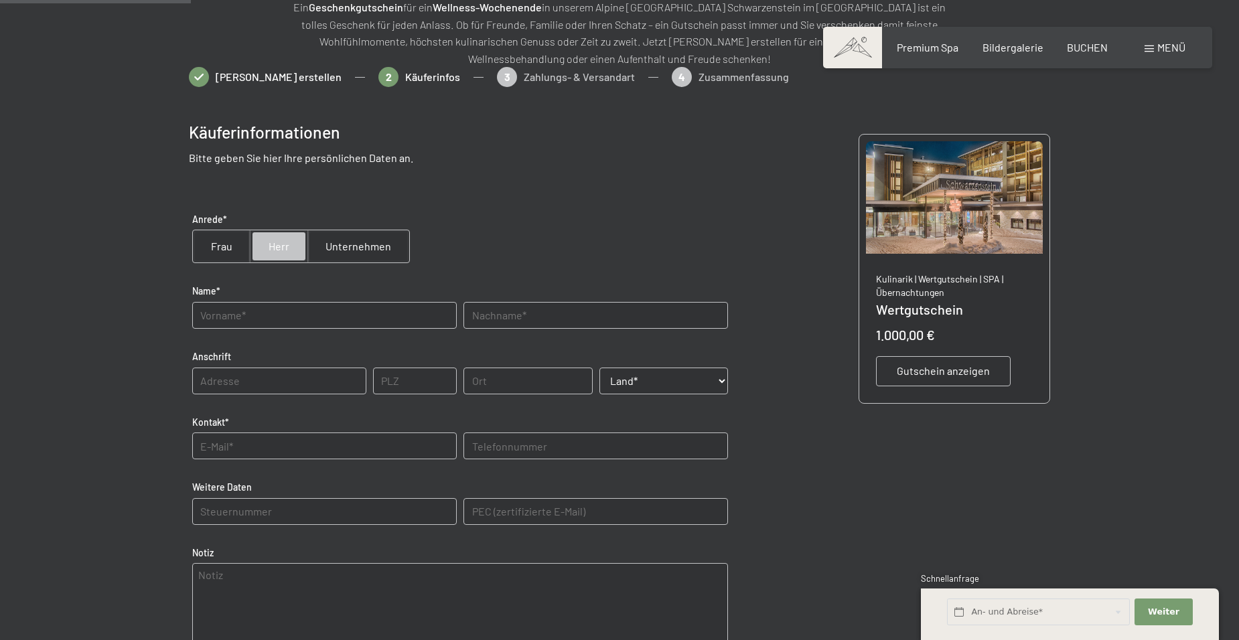
type input "39649"
type input "Sachau"
select select "DEU"
type input "0491787294291"
type E-Mail\) "ulrich-iser@gmx.de"
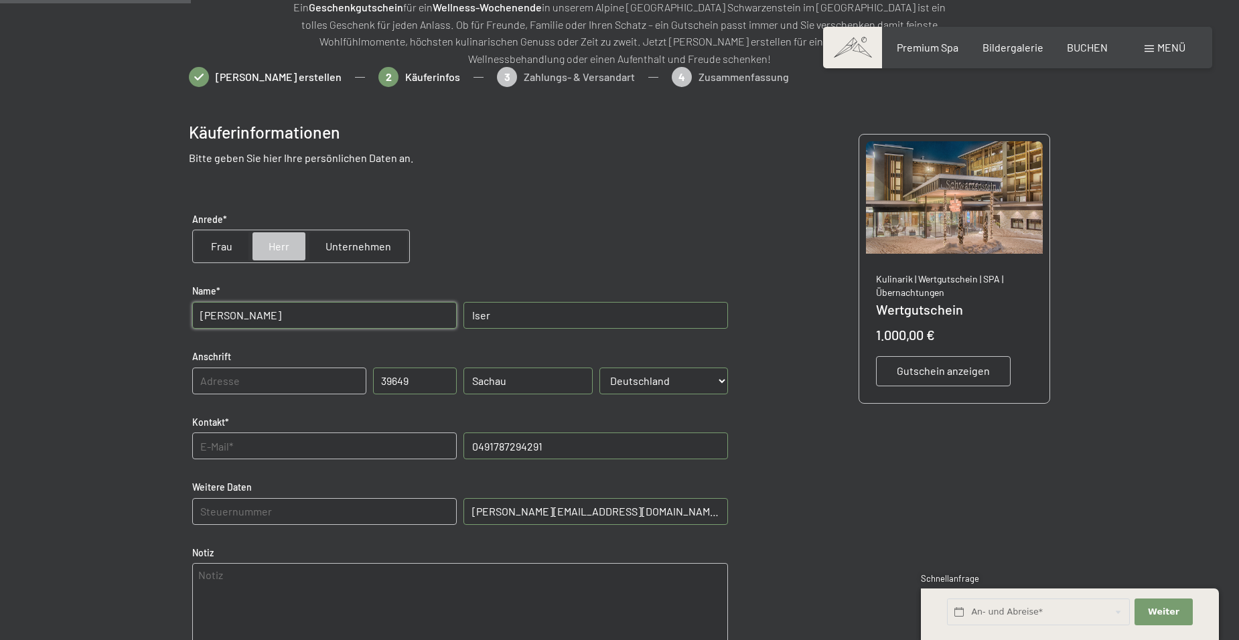
click at [317, 444] on input "text" at bounding box center [324, 446] width 264 height 27
type input "ulrich-iser@gmx.de"
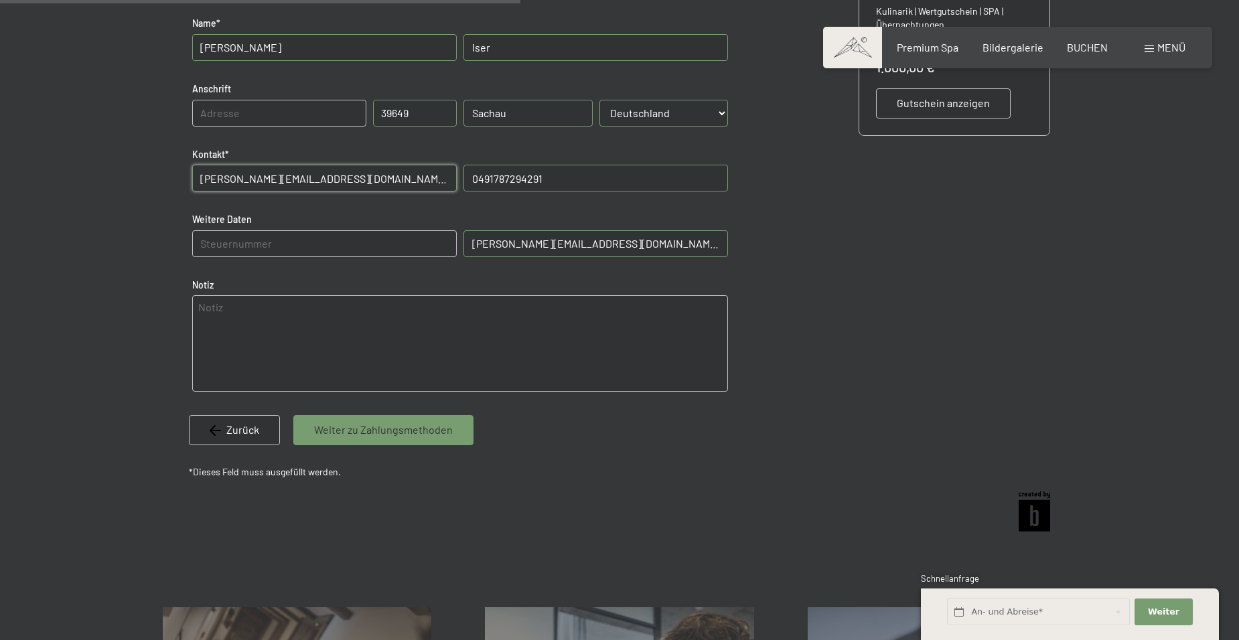
scroll to position [529, 0]
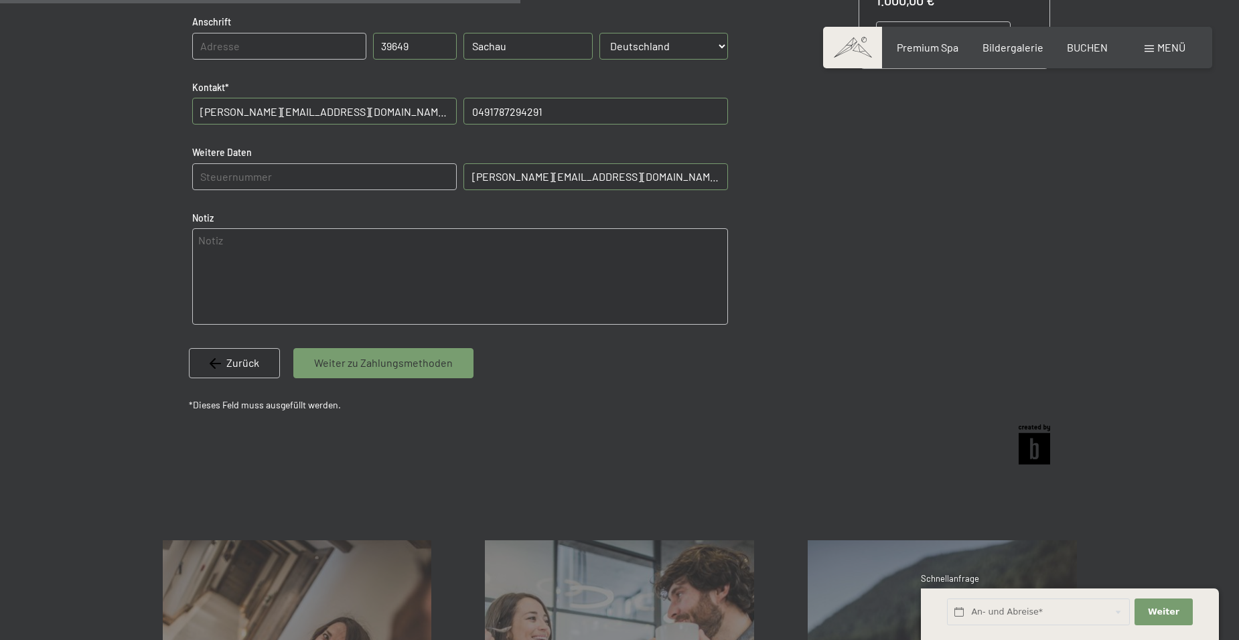
click at [376, 372] on div "Weiter zu Zahlungsmethoden" at bounding box center [383, 362] width 180 height 29
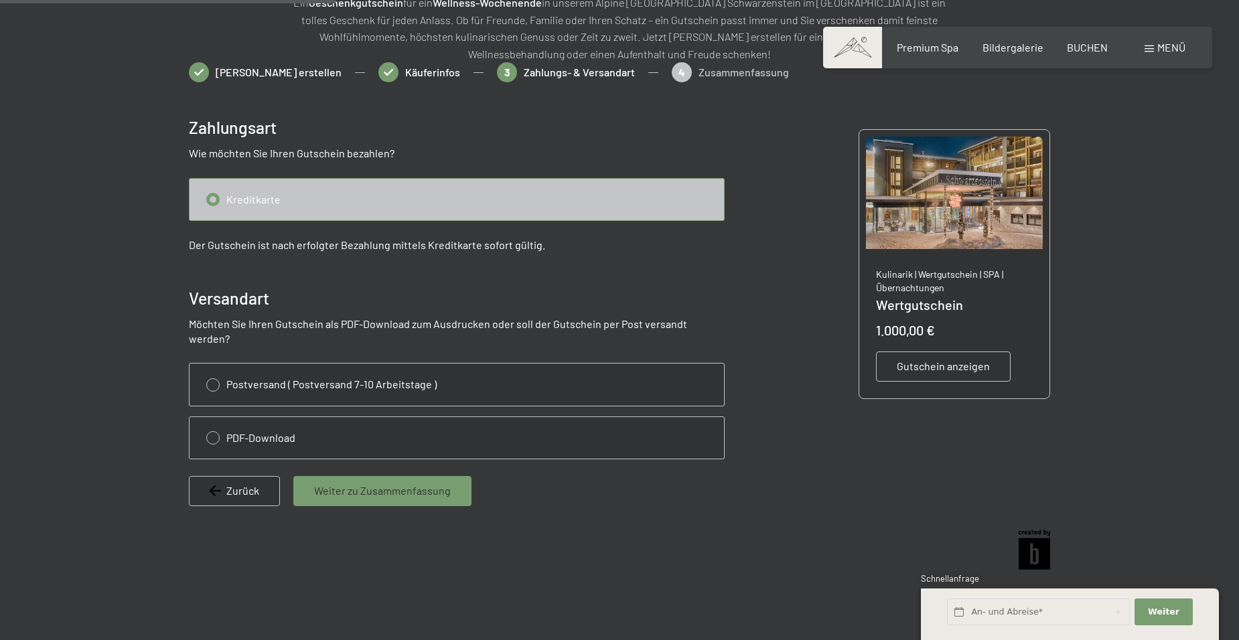
scroll to position [194, 0]
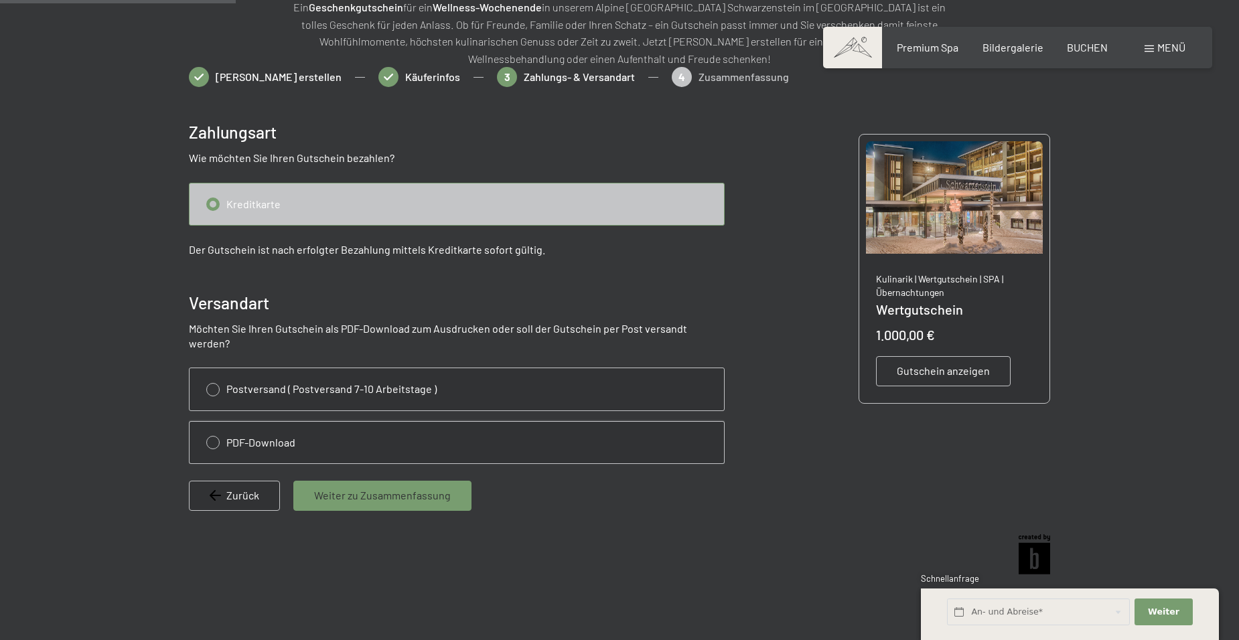
click at [210, 422] on input "radio" at bounding box center [456, 443] width 534 height 42
radio input "true"
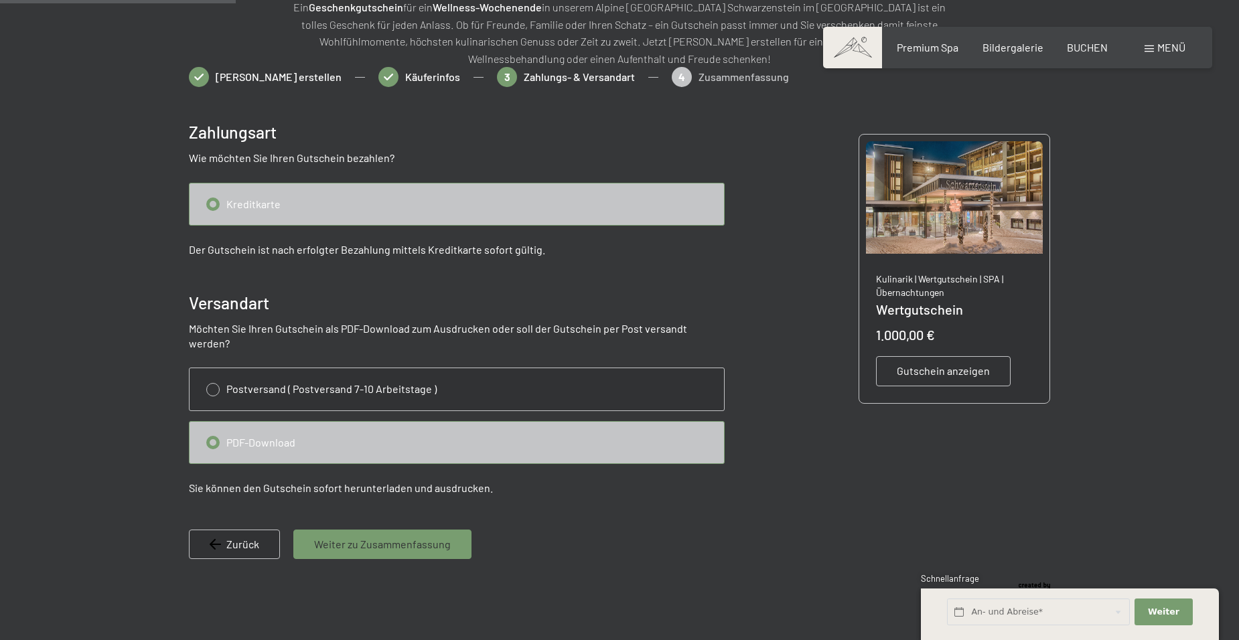
click at [358, 537] on span "Weiter zu Zusammenfassung" at bounding box center [382, 544] width 137 height 15
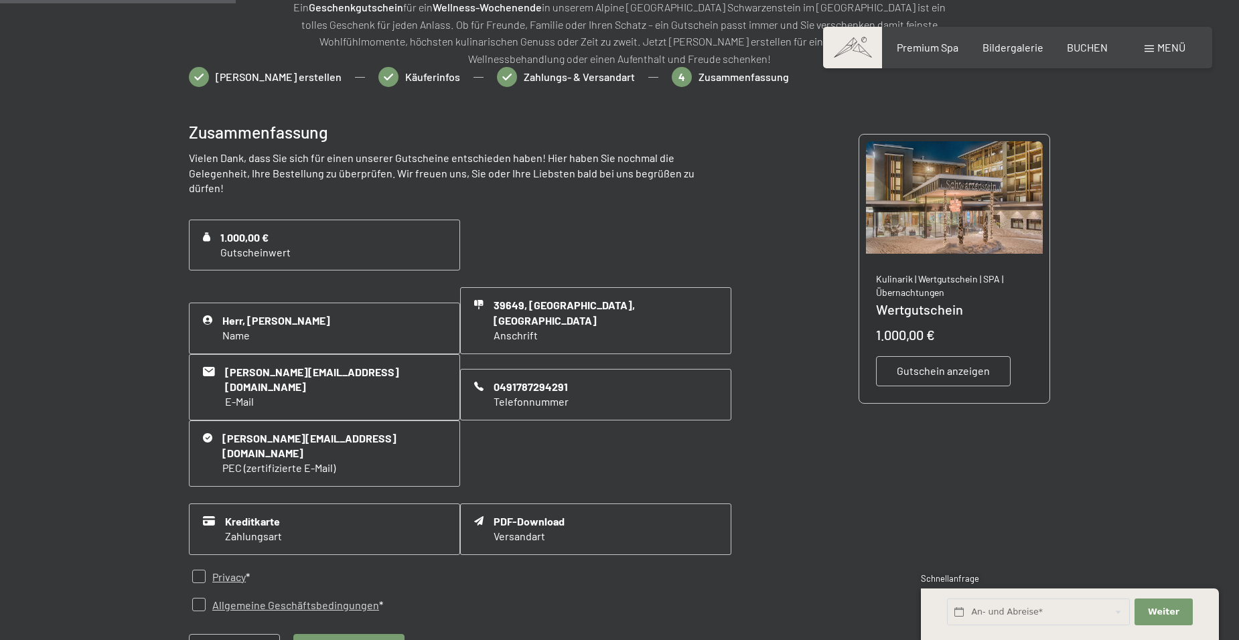
click at [196, 570] on input "checkbox" at bounding box center [198, 576] width 13 height 13
checkbox input "true"
click at [197, 598] on input "checkbox" at bounding box center [198, 604] width 13 height 13
checkbox input "true"
click at [370, 639] on span "Jetzt bezahlen" at bounding box center [349, 648] width 70 height 15
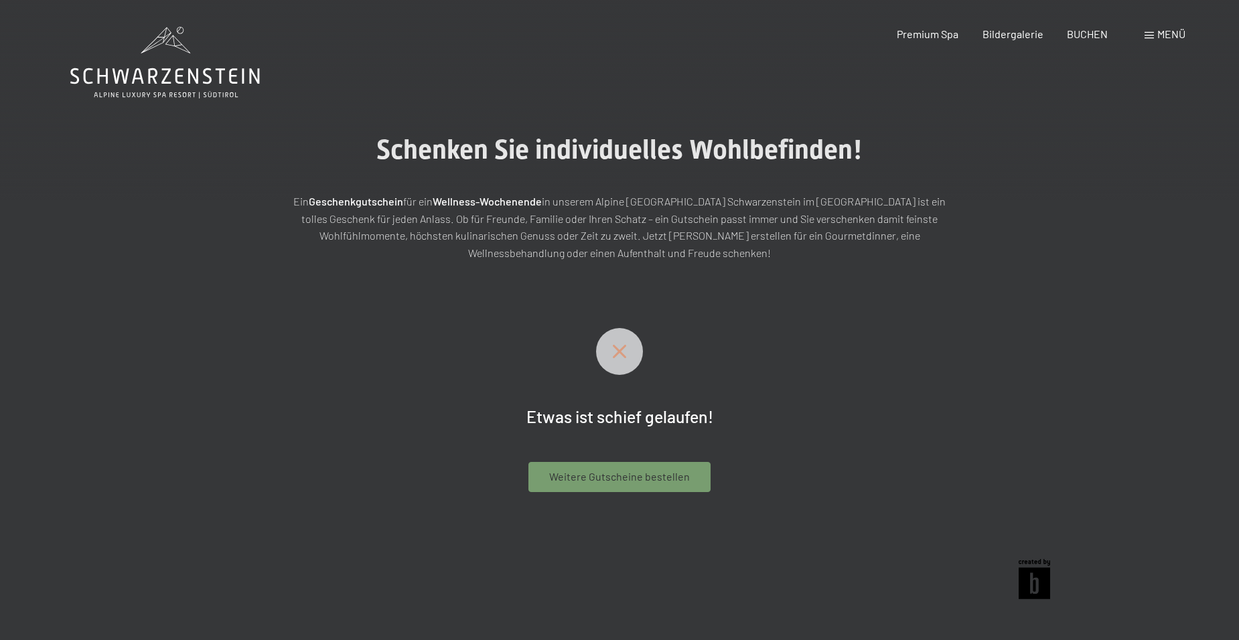
click at [623, 348] on icon at bounding box center [619, 351] width 13 height 13
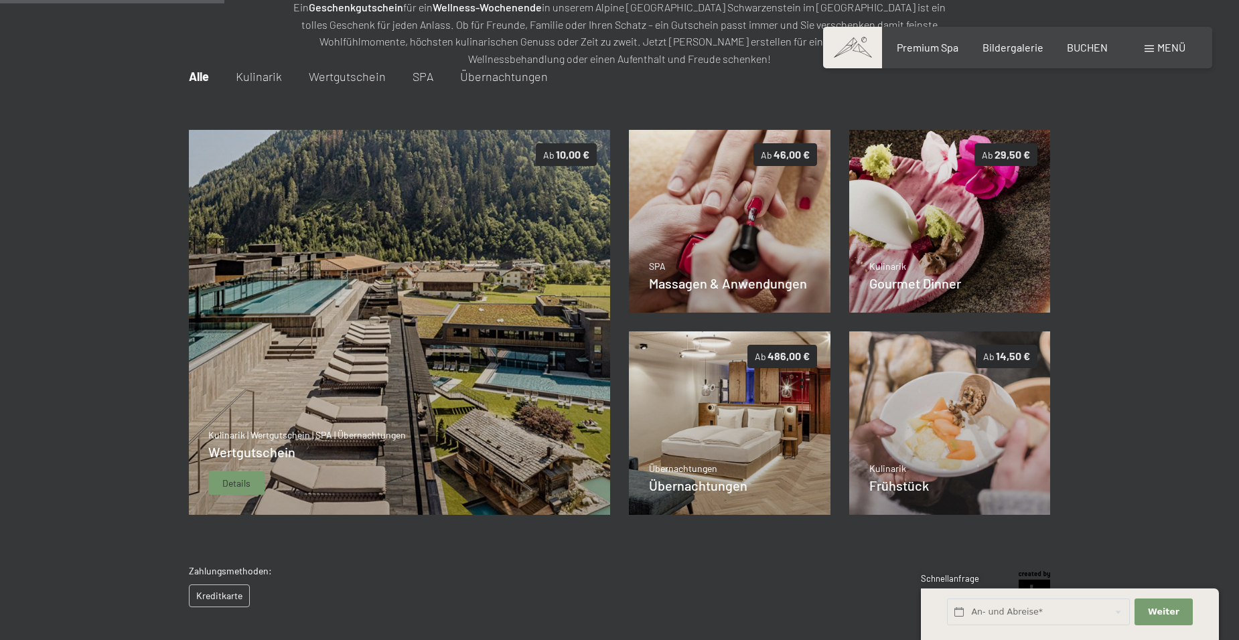
click at [424, 313] on img at bounding box center [399, 323] width 422 height 386
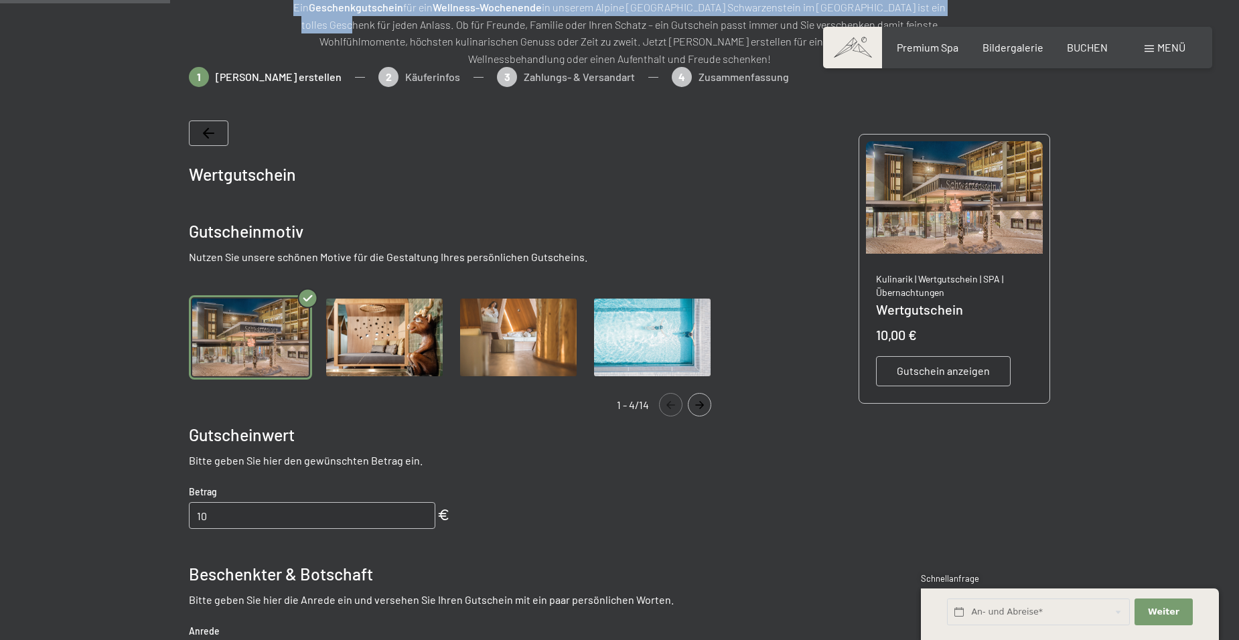
scroll to position [194, 0]
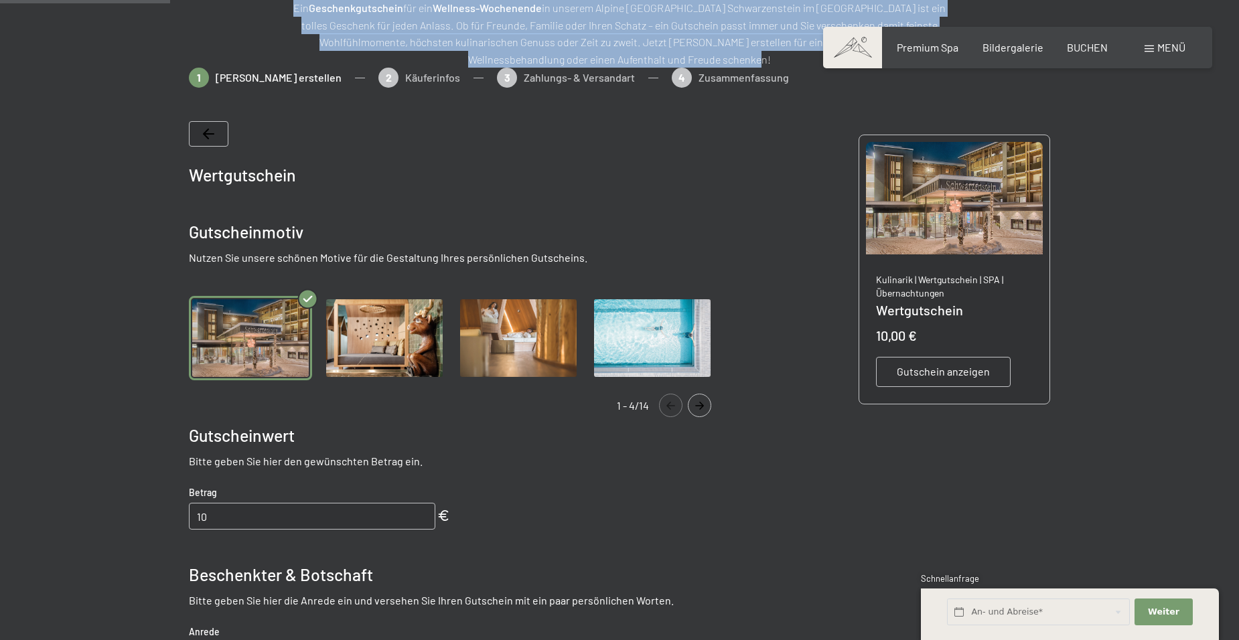
drag, startPoint x: 289, startPoint y: 12, endPoint x: 735, endPoint y: 60, distance: 448.6
click at [735, 60] on p "Ein Geschenkgutschein für ein Wellness-Wochenende in unserem Alpine Luxury Spa …" at bounding box center [620, 33] width 670 height 68
click at [729, 60] on p "Ein Geschenkgutschein für ein Wellness-Wochenende in unserem Alpine Luxury Spa …" at bounding box center [620, 33] width 670 height 68
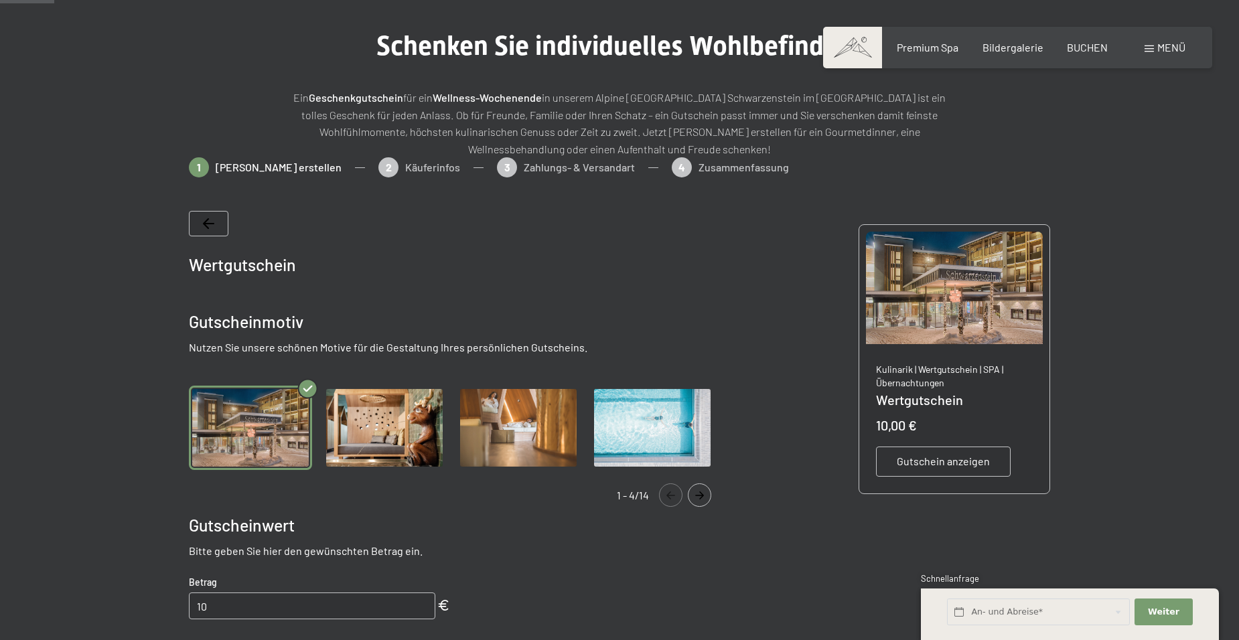
drag, startPoint x: 729, startPoint y: 60, endPoint x: 275, endPoint y: 9, distance: 456.2
click at [275, 9] on main "Schenken Sie individuelles Wohlbefinden! Ein Geschenkgutschein für ein Wellness…" at bounding box center [619, 473] width 1239 height 1154
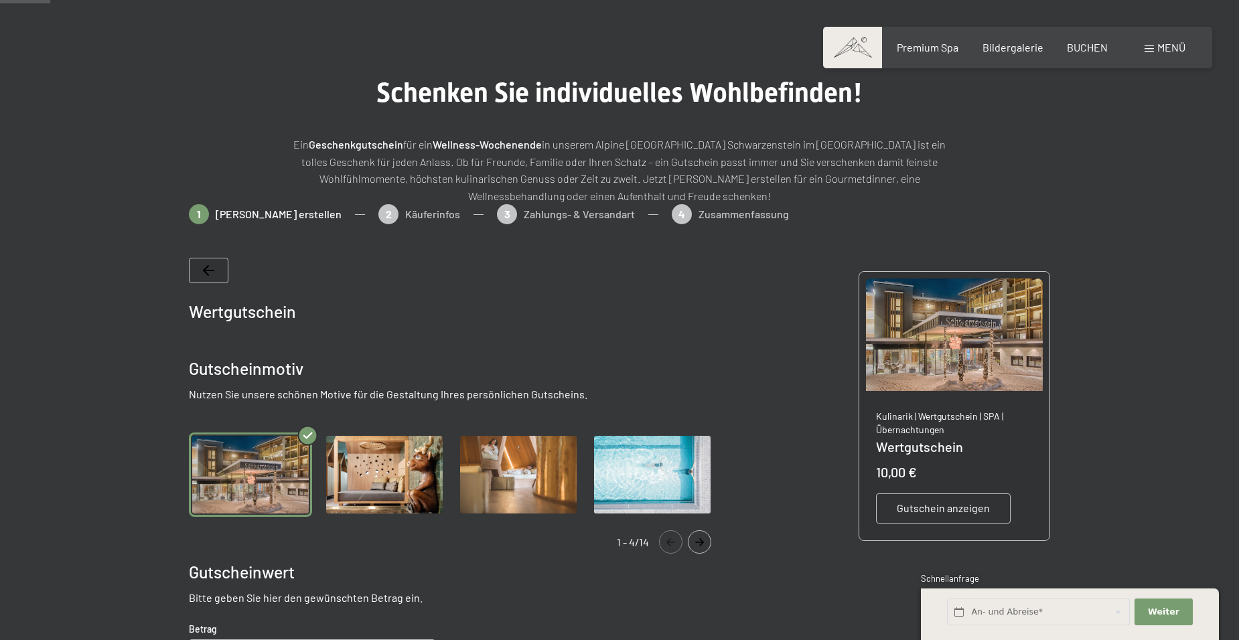
drag, startPoint x: 275, startPoint y: 9, endPoint x: 524, endPoint y: 117, distance: 271.4
click at [524, 117] on div "Ein Geschenkgutschein für ein Wellness-Wochenende in unserem Alpine Luxury Spa …" at bounding box center [620, 156] width 670 height 95
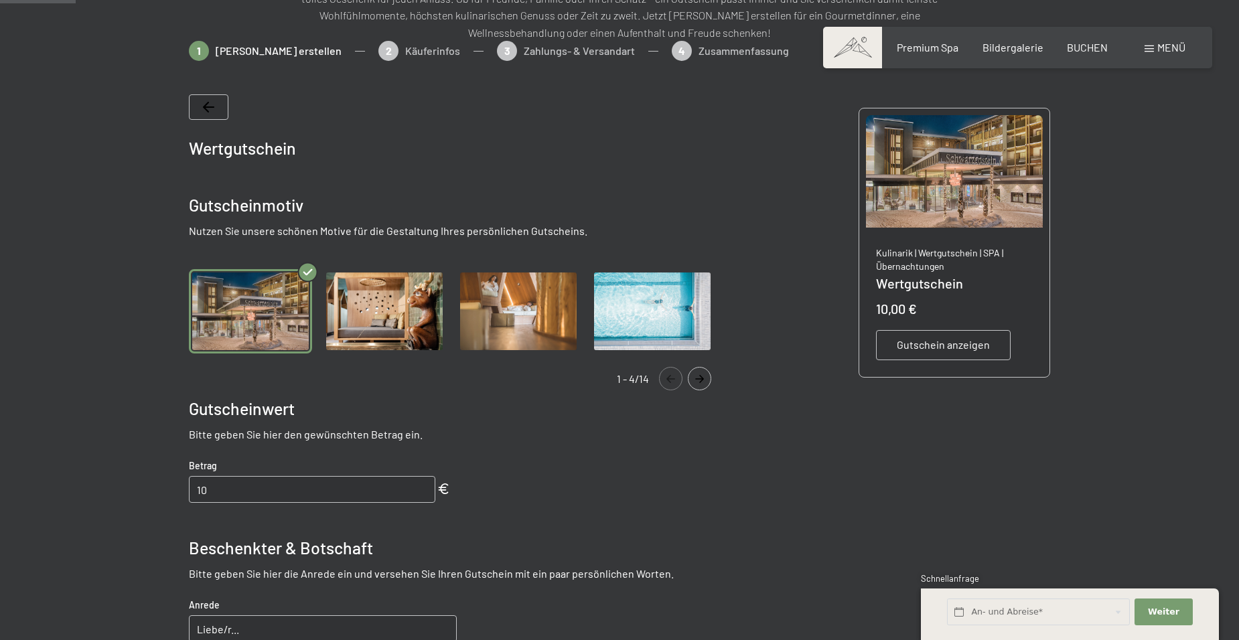
scroll to position [258, 0]
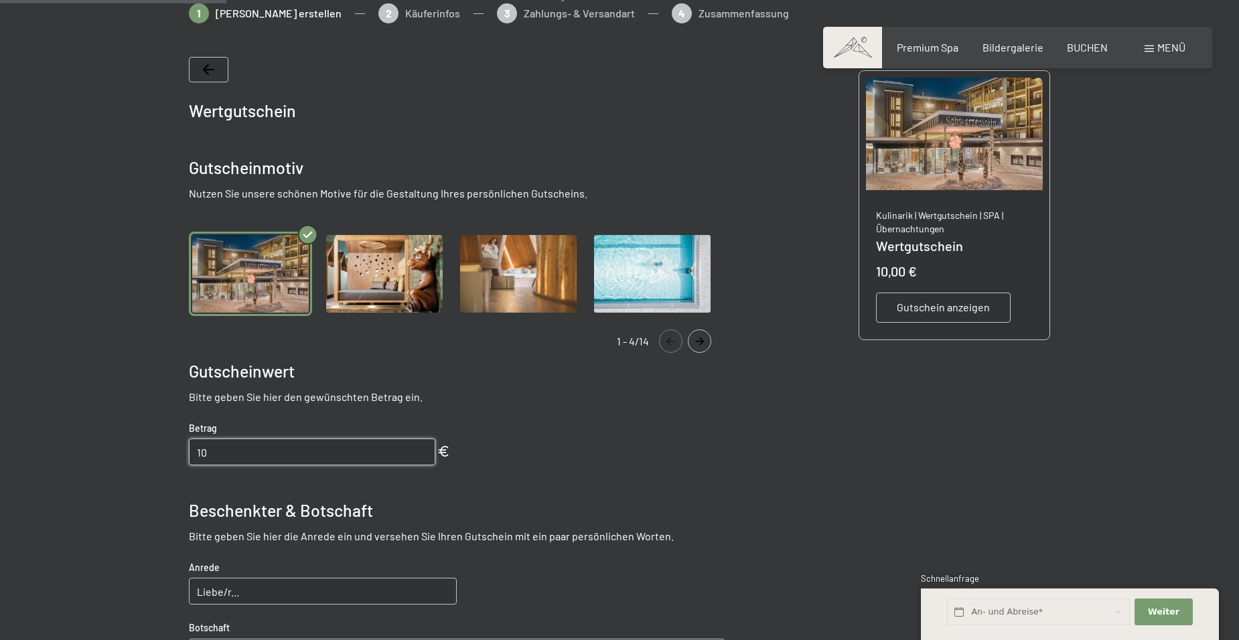
click at [255, 451] on input "10" at bounding box center [312, 452] width 246 height 27
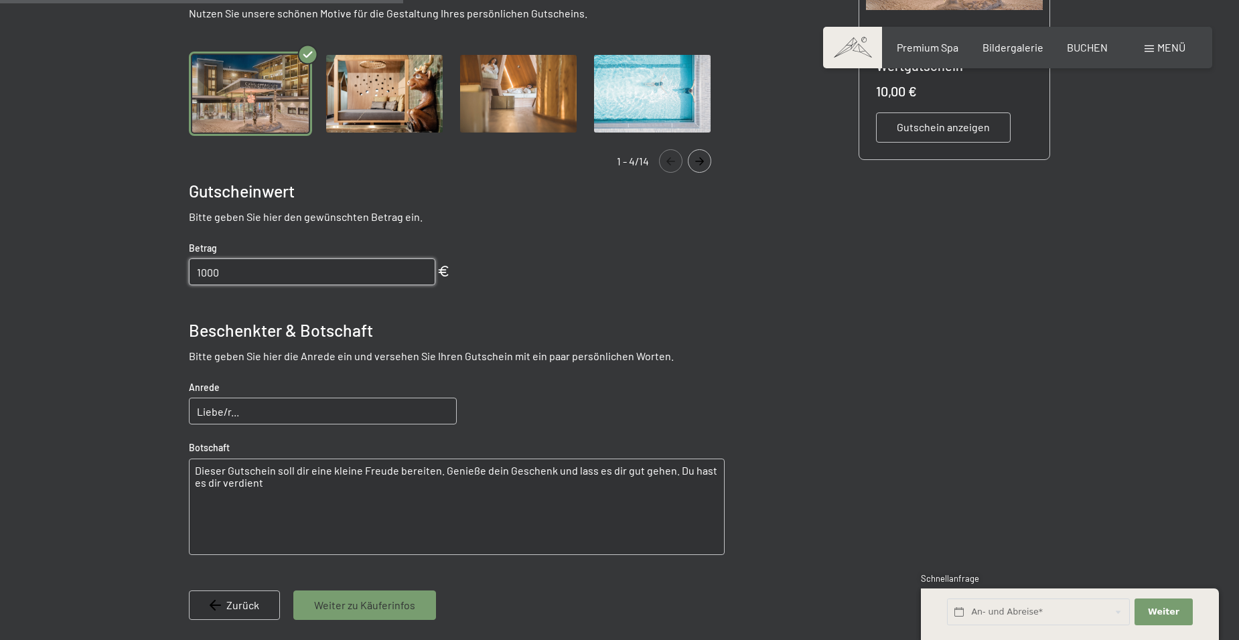
scroll to position [459, 0]
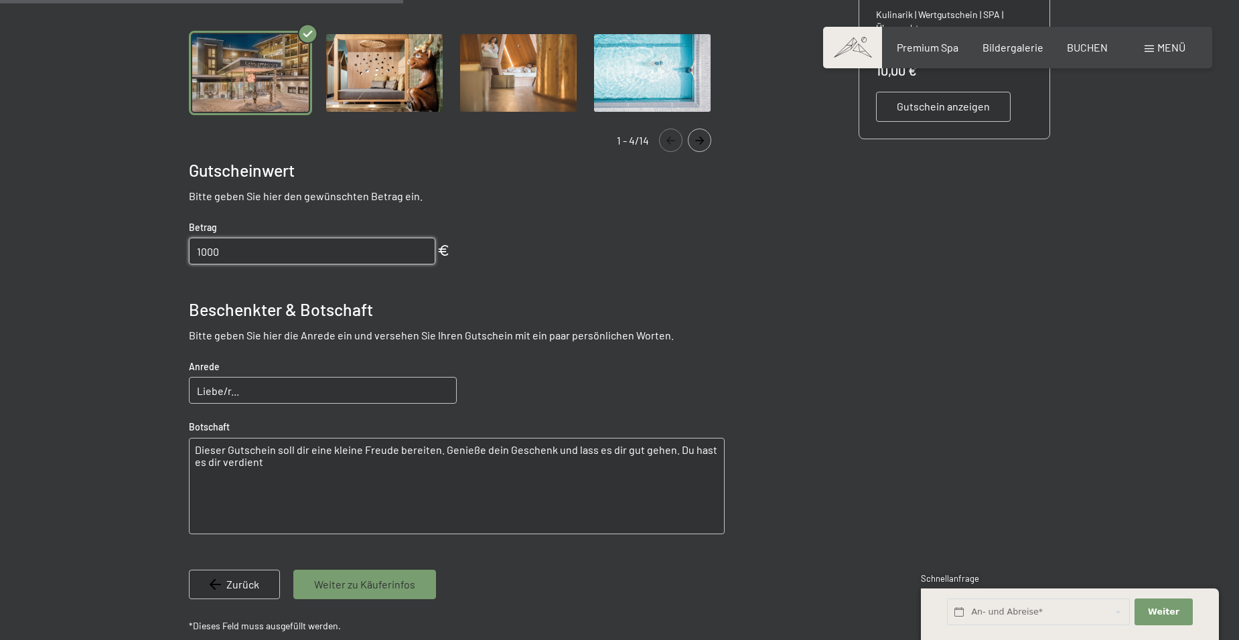
type input "1000"
click at [305, 398] on input "Liebe/r..." at bounding box center [323, 390] width 268 height 27
type input "Liebe Tini,Lieber Nils"
click at [305, 453] on textarea "Dieser Gutschein soll dir eine kleine Freude bereiten. Genieße dein Geschenk un…" at bounding box center [457, 486] width 536 height 96
click at [486, 447] on textarea "Dieser Gutschein soll euch eine kleine Freude bereiten. Genieße dein Geschenk u…" at bounding box center [457, 486] width 536 height 96
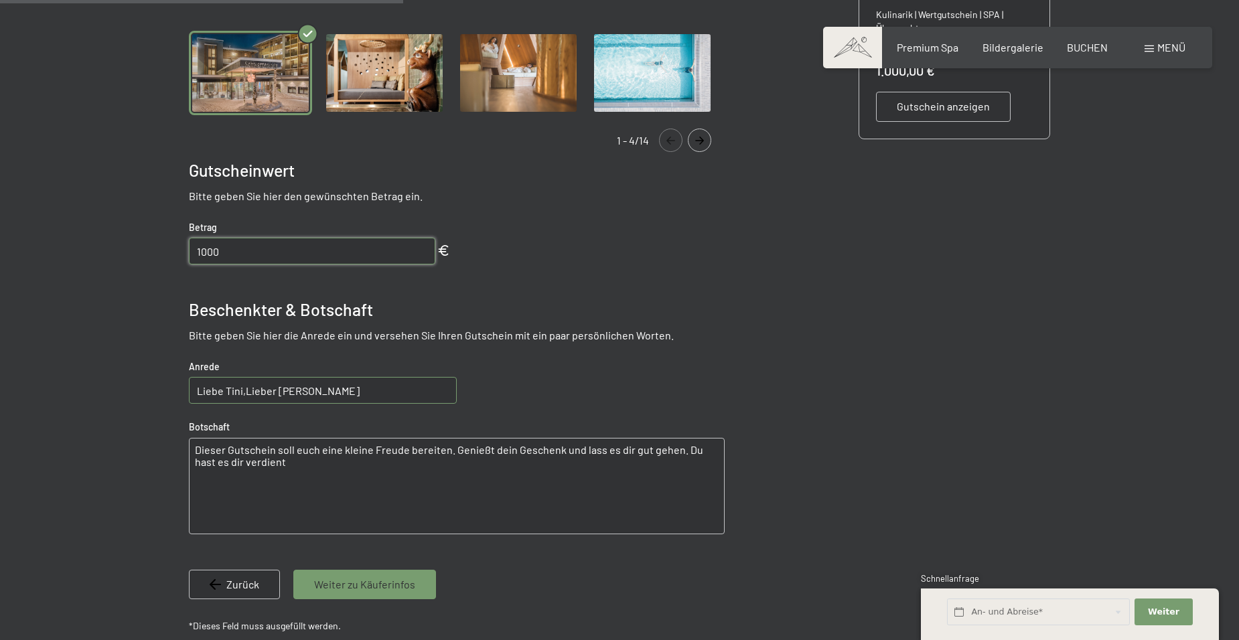
click at [508, 450] on textarea "Dieser Gutschein soll euch eine kleine Freude bereiten. Genießt dein Geschenk u…" at bounding box center [457, 486] width 536 height 96
click at [595, 453] on textarea "Dieser Gutschein soll euch eine kleine Freude bereiten. Genießt euer Geschenk u…" at bounding box center [457, 486] width 536 height 96
click at [625, 448] on textarea "Dieser Gutschein soll euch eine kleine Freude bereiten. Genießt euer Geschenk u…" at bounding box center [457, 486] width 536 height 96
click at [630, 449] on textarea "Dieser Gutschein soll euch eine kleine Freude bereiten. Genießt euer Geschenk u…" at bounding box center [457, 486] width 536 height 96
click at [627, 449] on textarea "Dieser Gutschein soll euch eine kleine Freude bereiten. Genießt euer Geschenk u…" at bounding box center [457, 486] width 536 height 96
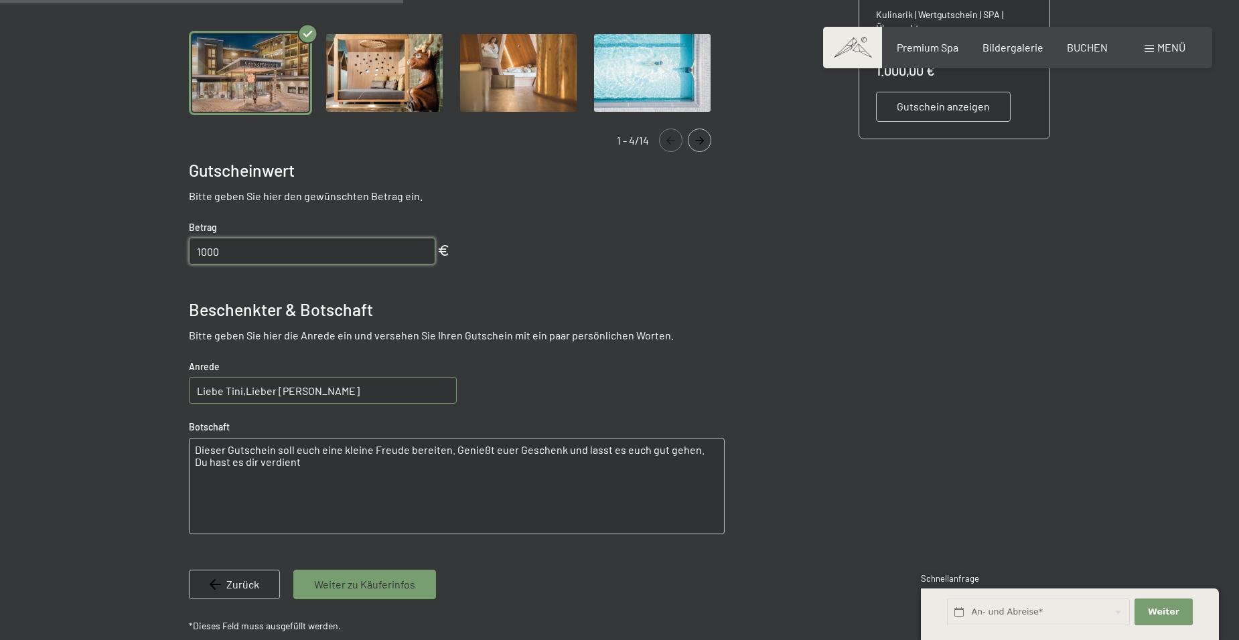
click at [702, 451] on textarea "Dieser Gutschein soll euch eine kleine Freude bereiten. Genießt euer Geschenk u…" at bounding box center [457, 486] width 536 height 96
click at [213, 464] on textarea "Dieser Gutschein soll euch eine kleine Freude bereiten. Genießt euer Geschenk u…" at bounding box center [457, 486] width 536 height 96
click at [216, 465] on textarea "Dieser Gutschein soll euch eine kleine Freude bereiten. Genießt euer Geschenk u…" at bounding box center [457, 486] width 536 height 96
click at [243, 464] on textarea "Dieser Gutschein soll euch eine kleine Freude bereiten. Genießt euer Geschenk u…" at bounding box center [457, 486] width 536 height 96
type textarea "Dieser Gutschein soll euch eine kleine Freude bereiten. Genießt euer Geschenk u…"
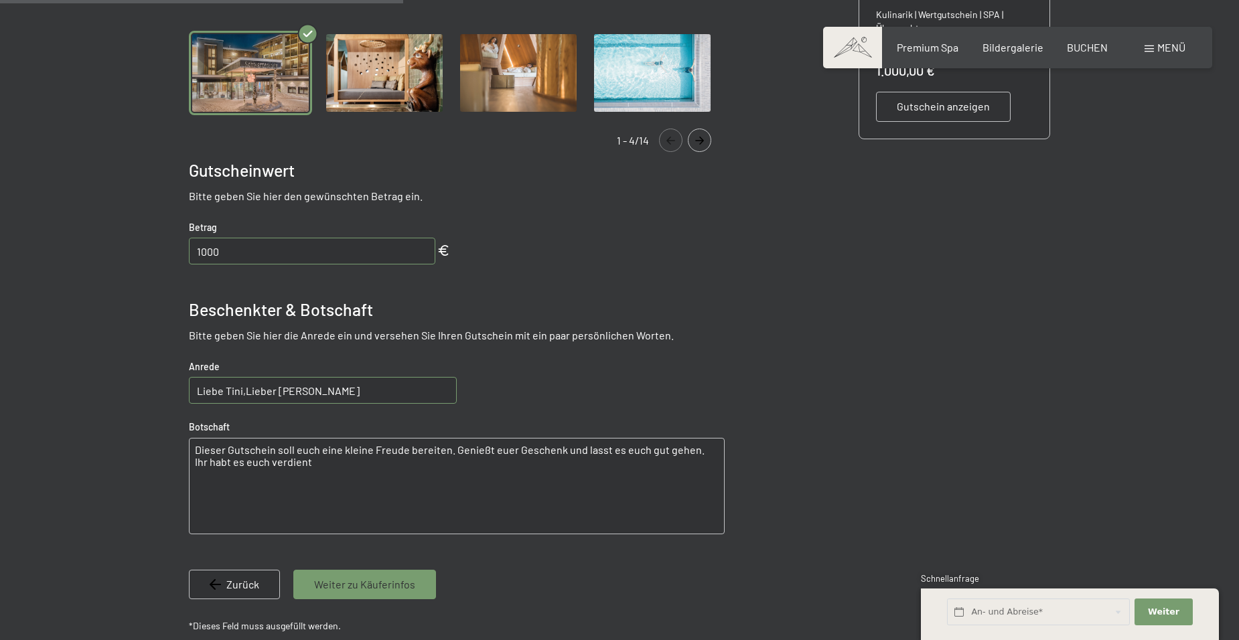
click at [353, 589] on span "Weiter zu Käuferinfos" at bounding box center [364, 584] width 101 height 15
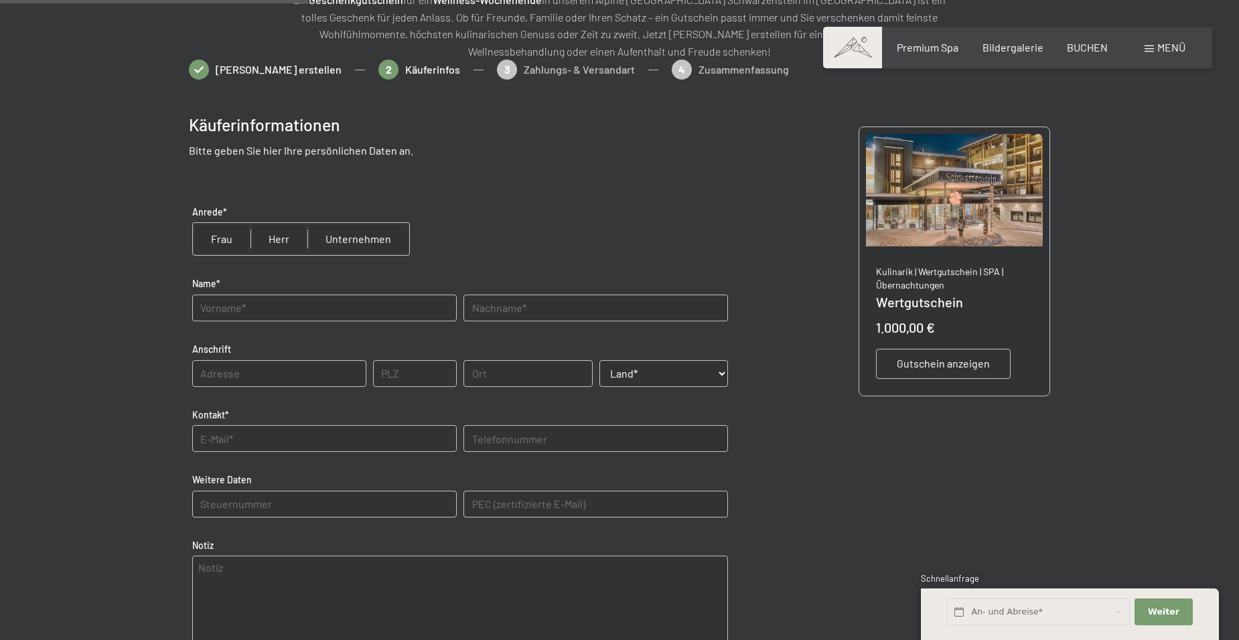
scroll to position [194, 0]
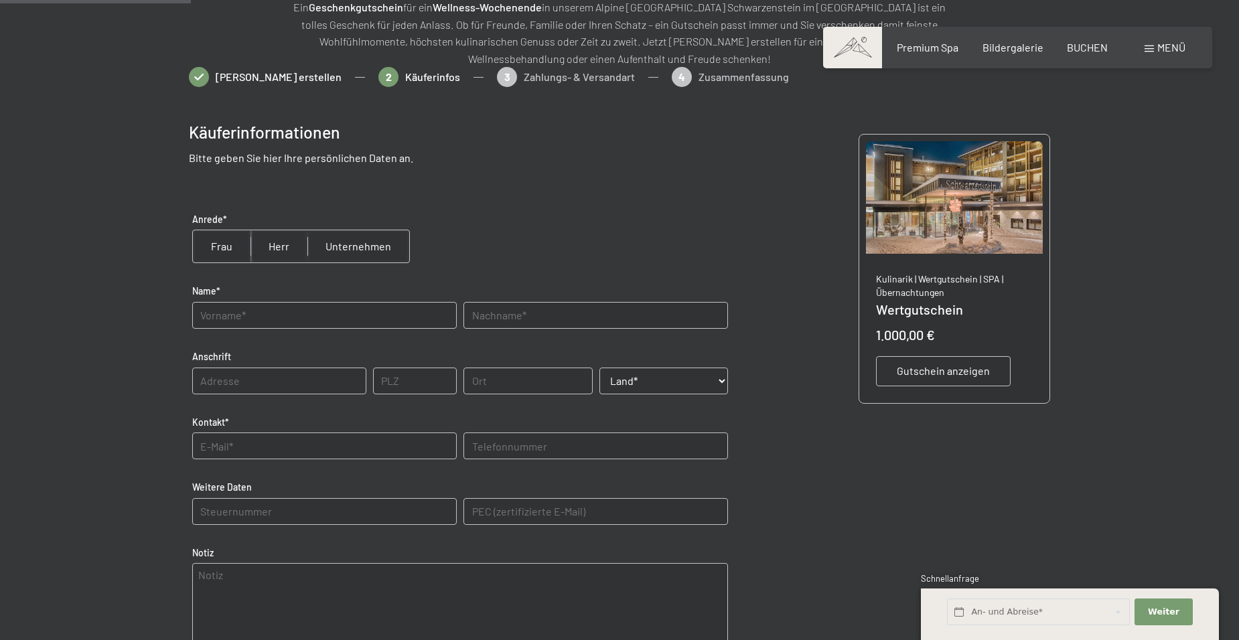
click at [227, 242] on input "radio" at bounding box center [222, 246] width 58 height 32
radio input "true"
click at [252, 321] on input "text" at bounding box center [324, 315] width 264 height 27
type input "SOPHIE"
type input "GRUND"
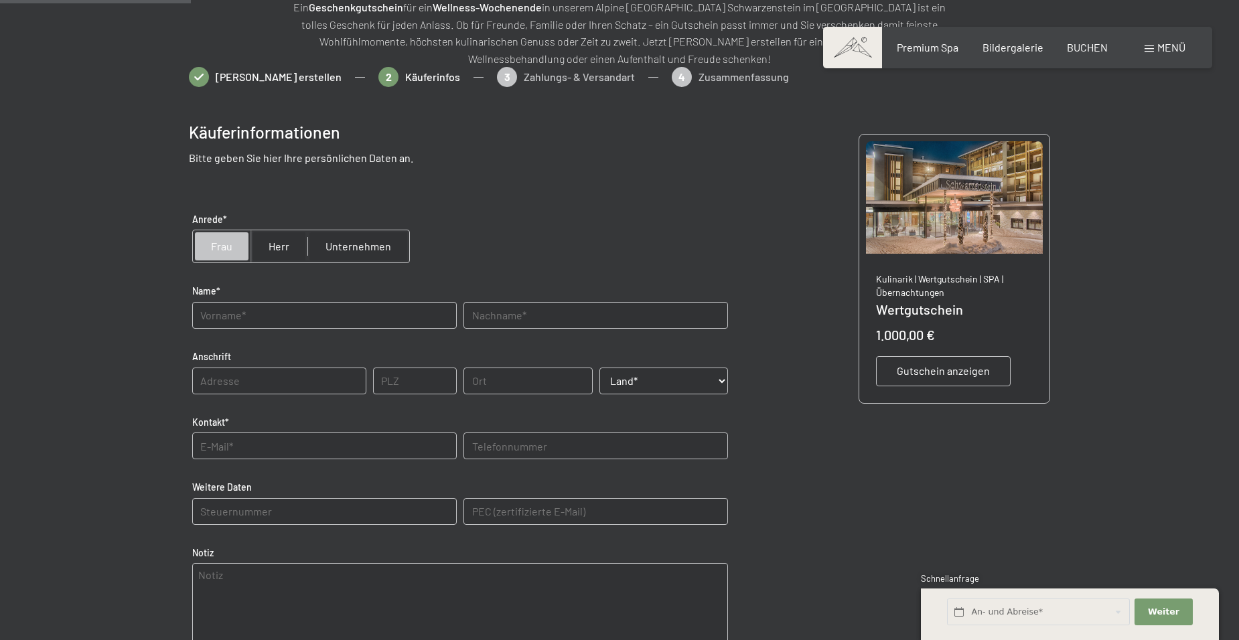
type input "39649"
type input "Gardelegen"
select select "DEU"
type input "0491787294291"
type E-Mail\) "ulrich-iser@gmx.de"
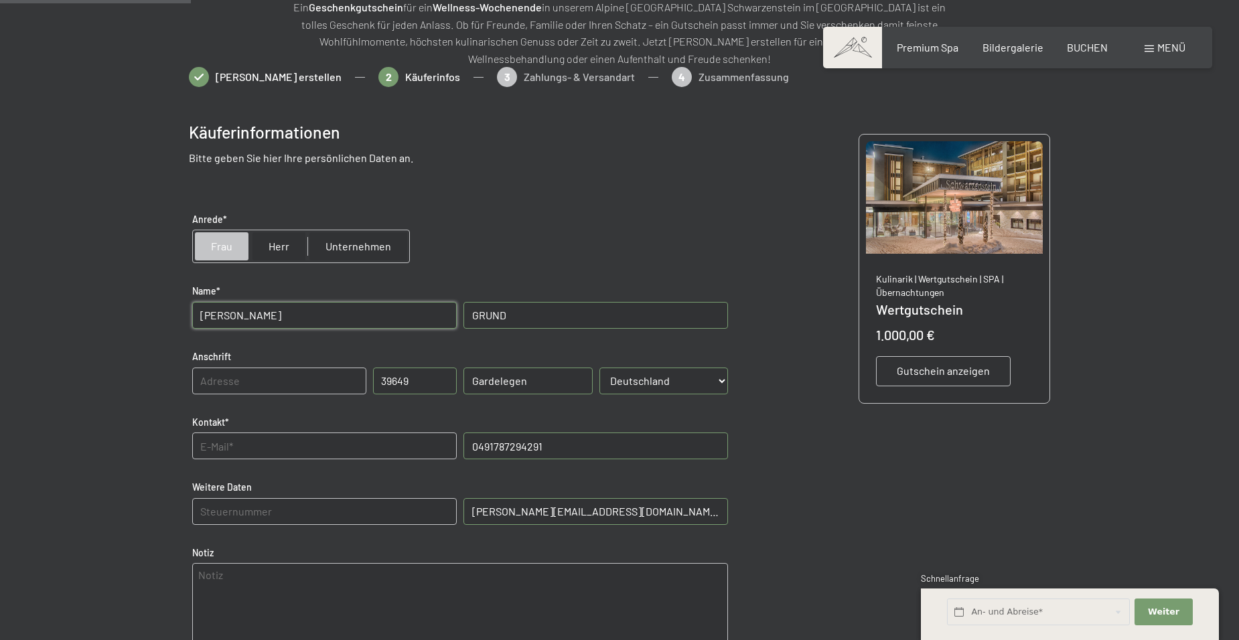
click at [311, 453] on input "text" at bounding box center [324, 446] width 264 height 27
type input "ulrich-iser@gmx.de"
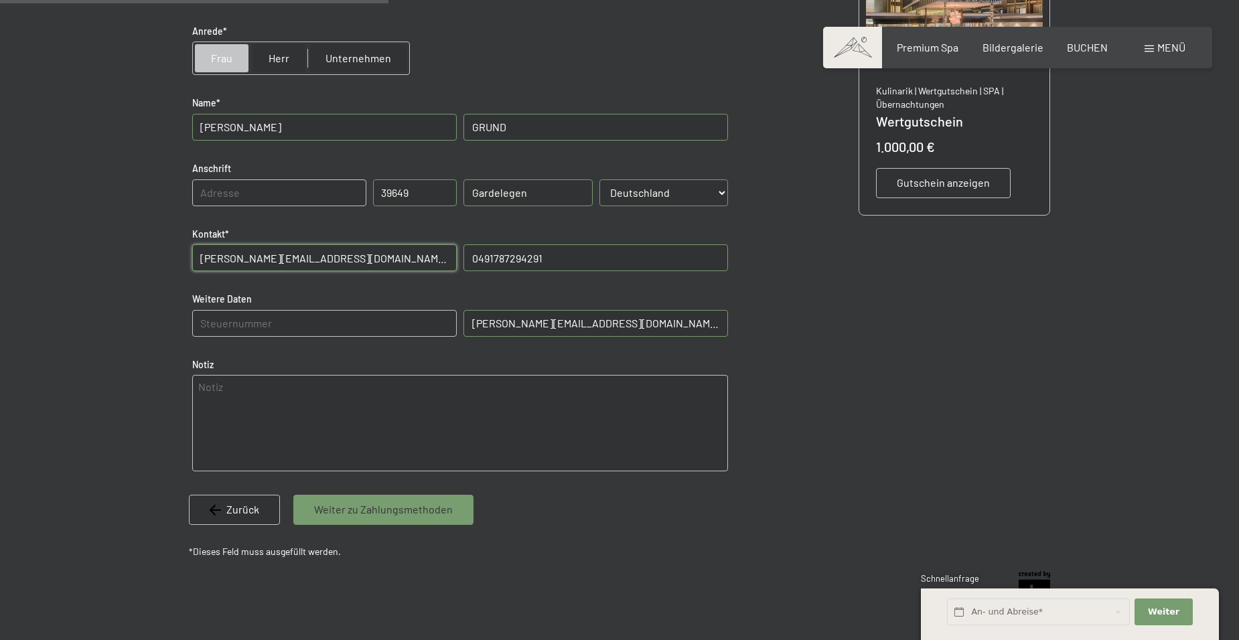
scroll to position [395, 0]
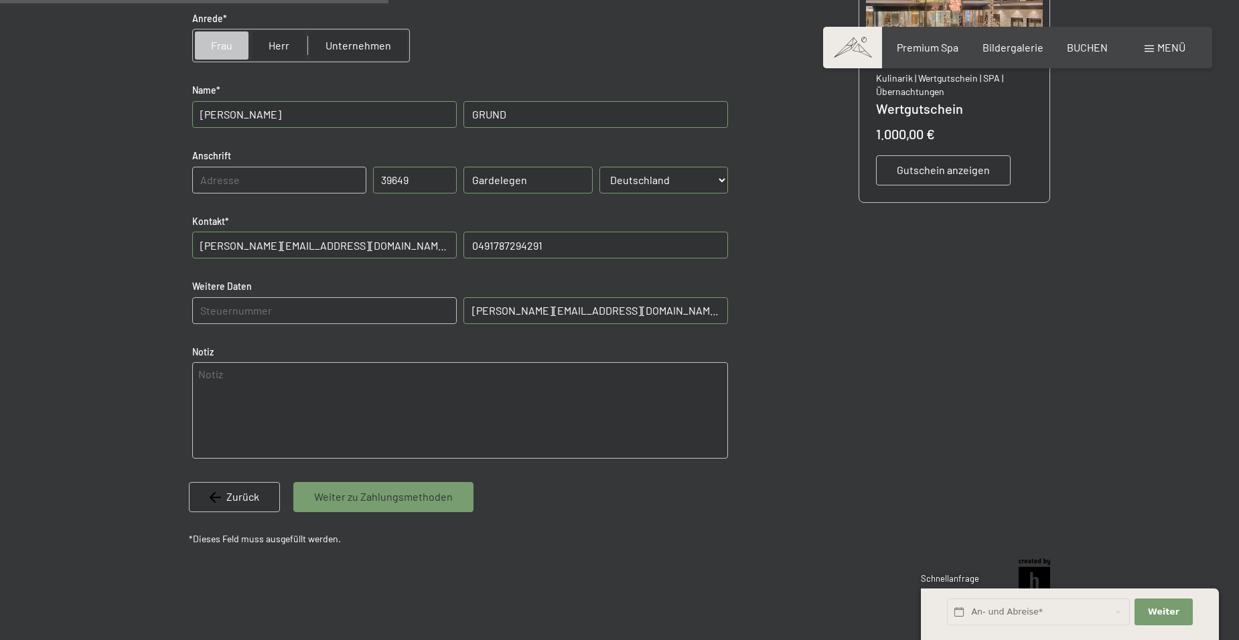
click at [422, 499] on span "Weiter zu Zahlungsmethoden" at bounding box center [383, 496] width 139 height 15
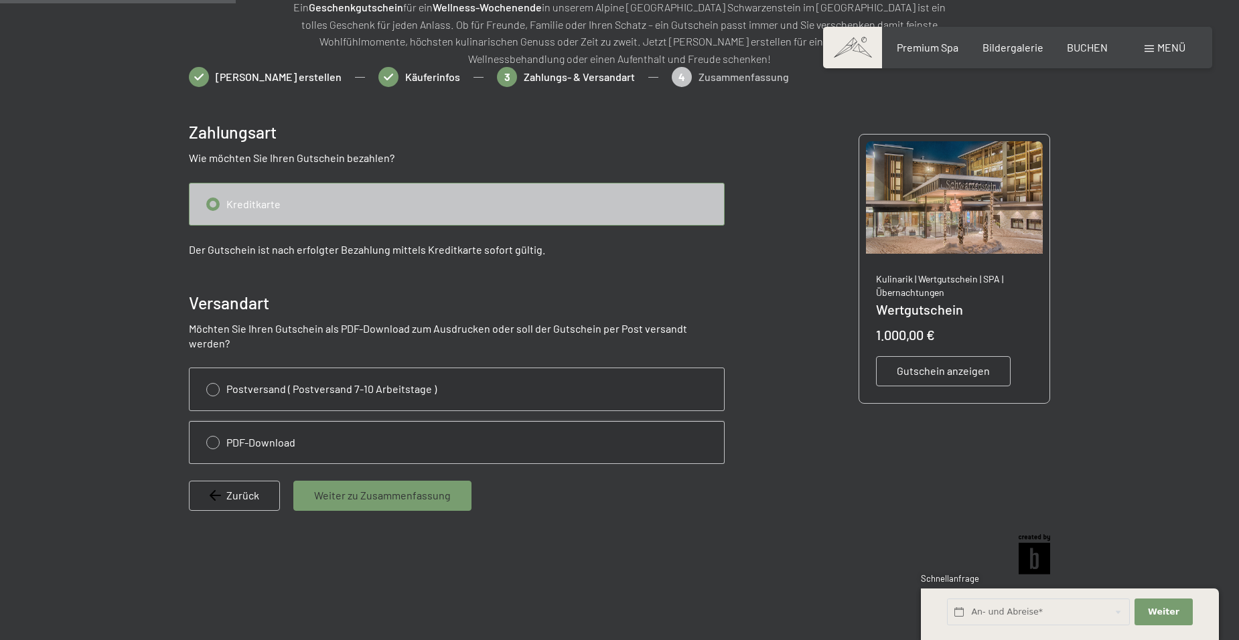
click at [212, 424] on input "radio" at bounding box center [456, 443] width 534 height 42
radio input "true"
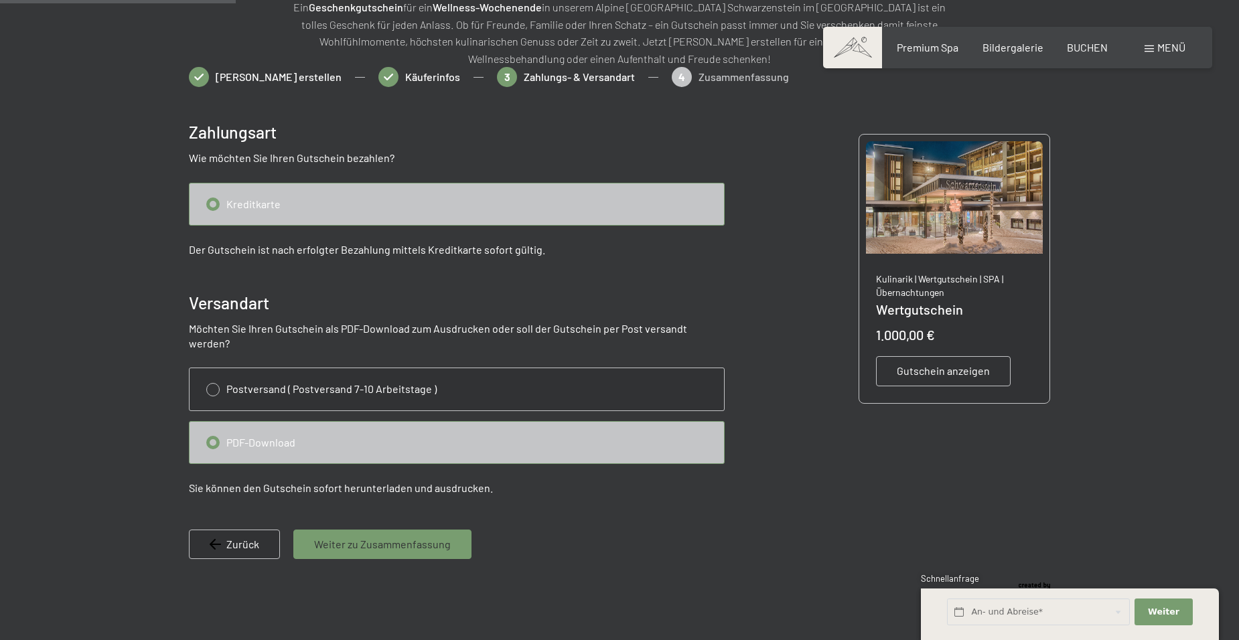
click at [382, 537] on div "Weiter zu Zusammenfassung" at bounding box center [382, 544] width 178 height 29
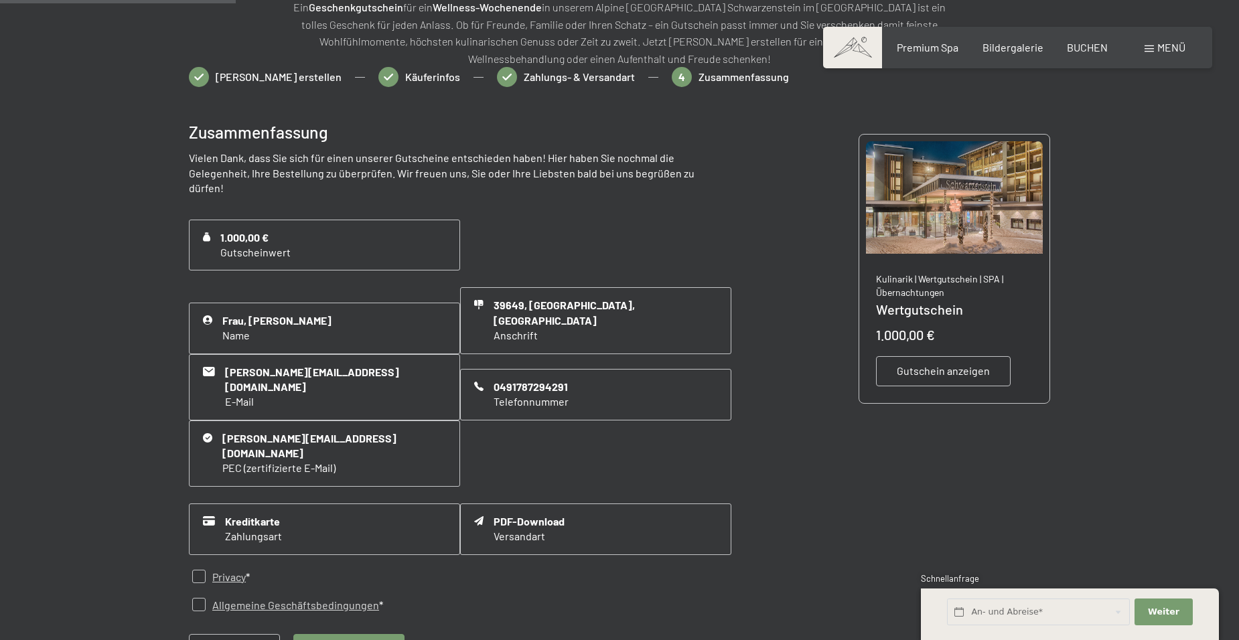
click at [198, 570] on input "checkbox" at bounding box center [198, 576] width 13 height 13
checkbox input "true"
click at [198, 598] on input "checkbox" at bounding box center [198, 604] width 13 height 13
checkbox input "true"
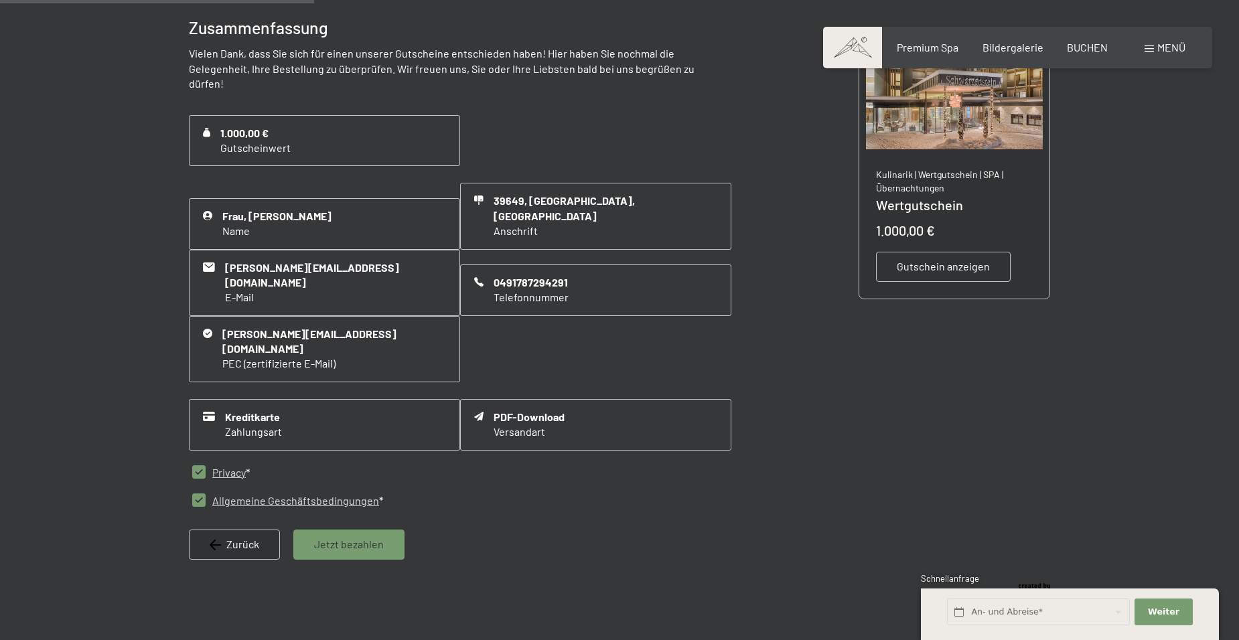
scroll to position [328, 0]
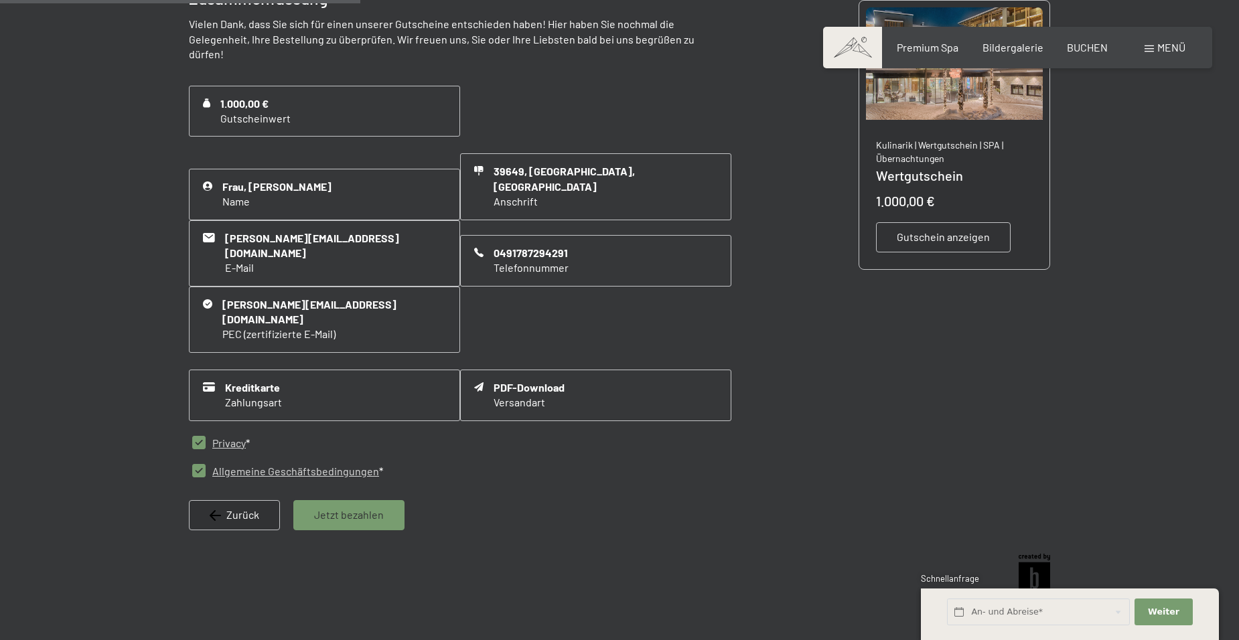
click at [355, 508] on span "Jetzt bezahlen" at bounding box center [349, 515] width 70 height 15
